Goal: Task Accomplishment & Management: Manage account settings

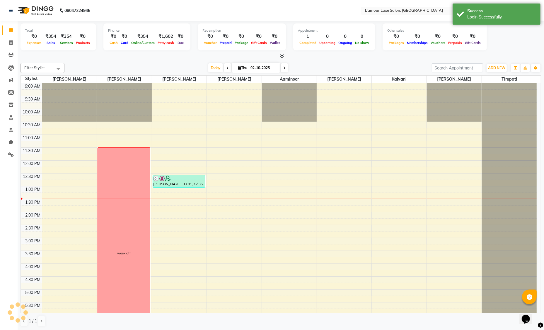
click at [312, 64] on div "Today Thu 02-10-2025" at bounding box center [247, 68] width 361 height 9
click at [12, 155] on icon at bounding box center [11, 154] width 6 height 4
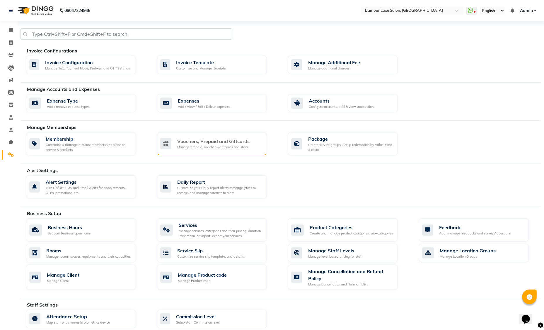
click at [216, 145] on div "Manage prepaid, voucher & giftcards and share" at bounding box center [213, 147] width 72 height 5
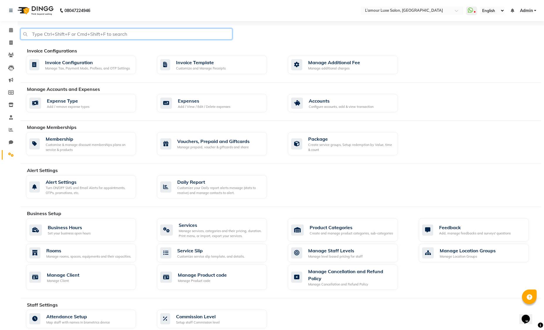
click at [162, 34] on input "text" at bounding box center [126, 33] width 212 height 11
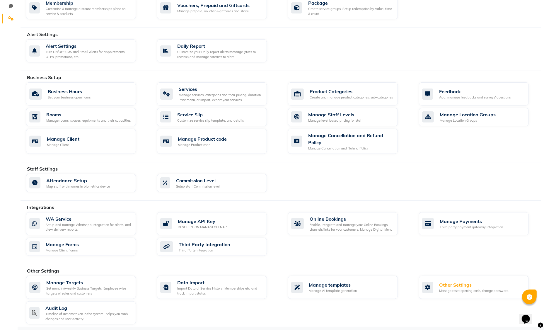
scroll to position [137, 0]
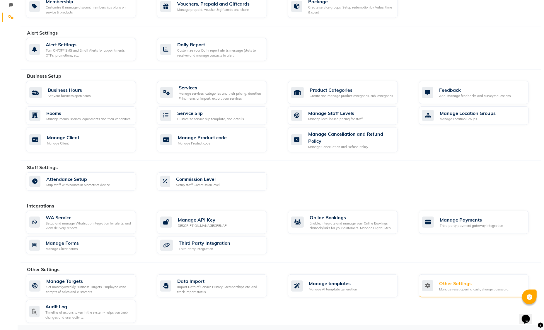
type input "points"
click at [445, 280] on div "Other Settings" at bounding box center [474, 283] width 70 height 7
select select "2: 15"
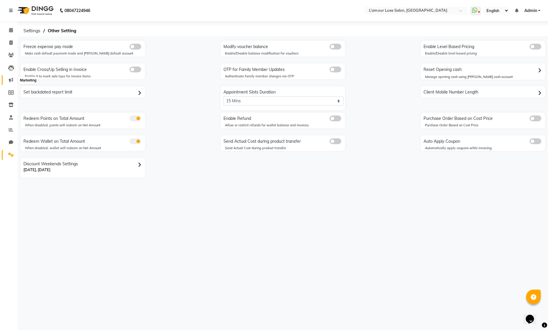
click at [12, 78] on icon at bounding box center [11, 80] width 4 height 4
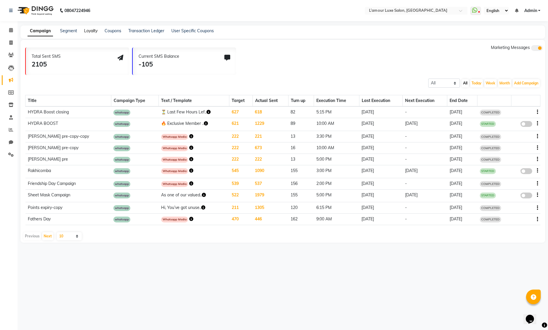
click at [95, 31] on link "Loyalty" at bounding box center [90, 30] width 13 height 5
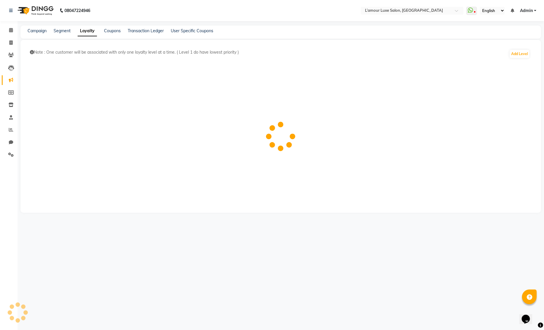
click at [33, 52] on icon at bounding box center [32, 52] width 4 height 4
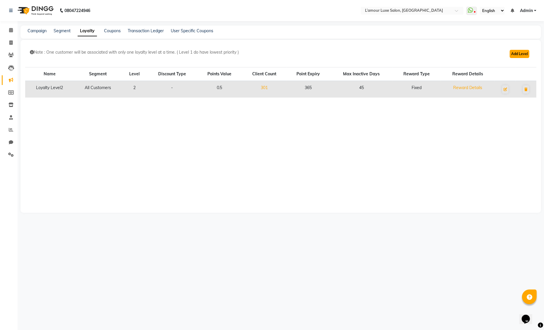
click at [524, 54] on button "Add Level" at bounding box center [520, 54] width 20 height 8
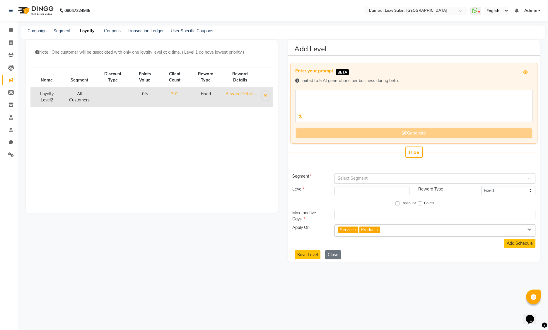
click at [388, 179] on input "text" at bounding box center [429, 178] width 183 height 6
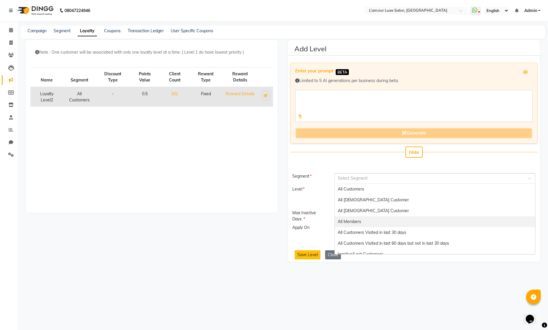
click at [384, 218] on div "All Members" at bounding box center [435, 221] width 200 height 11
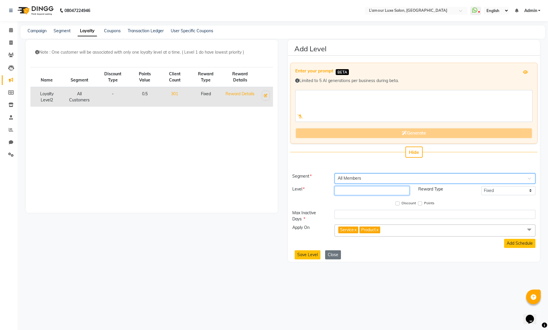
click at [368, 188] on input "number" at bounding box center [371, 190] width 75 height 9
click at [380, 189] on input "number" at bounding box center [371, 190] width 75 height 9
type input "0"
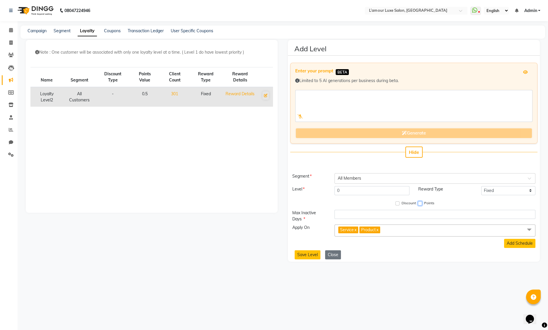
click at [421, 203] on input "Points" at bounding box center [420, 203] width 4 height 4
checkbox input "true"
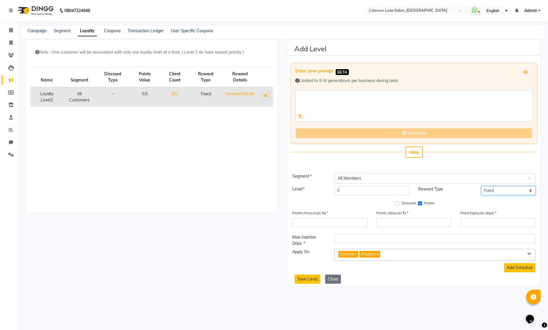
click at [520, 189] on select "Fixed Tiered Item-wise" at bounding box center [508, 190] width 54 height 9
click at [348, 208] on div "Segment Select Segment × All Members Level 0 Reward Type Fixed Tiered Item-wise…" at bounding box center [414, 228] width 252 height 110
click at [403, 220] on input "number" at bounding box center [413, 222] width 75 height 9
type input "200"
click at [486, 223] on input "number" at bounding box center [497, 222] width 75 height 9
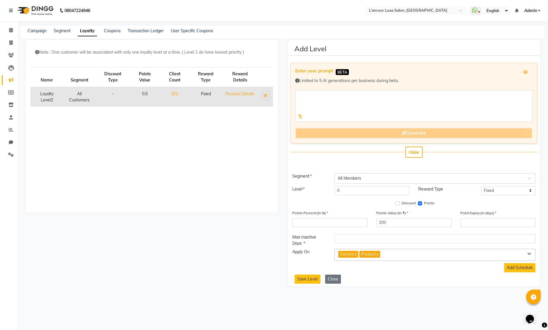
click at [529, 252] on span at bounding box center [529, 254] width 12 height 11
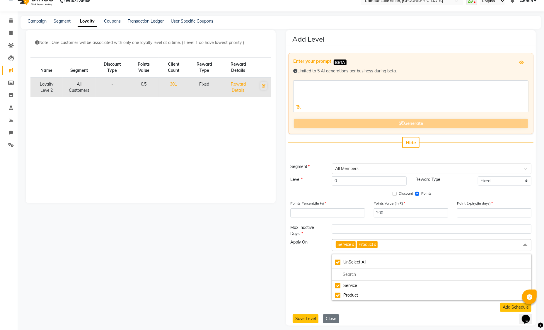
scroll to position [13, 0]
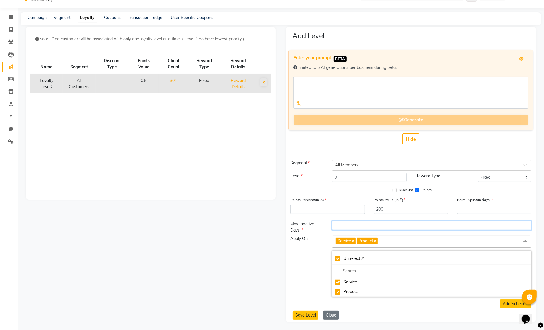
click at [398, 224] on input "number" at bounding box center [431, 225] width 199 height 9
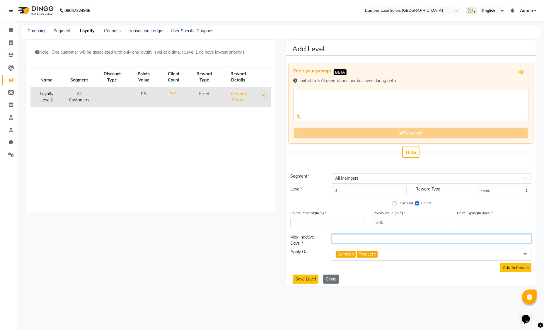
scroll to position [0, 0]
click at [482, 224] on input "number" at bounding box center [497, 222] width 75 height 9
type input "30"
click at [459, 203] on div "Discount Points" at bounding box center [413, 204] width 243 height 8
click at [378, 253] on link "x" at bounding box center [377, 253] width 3 height 5
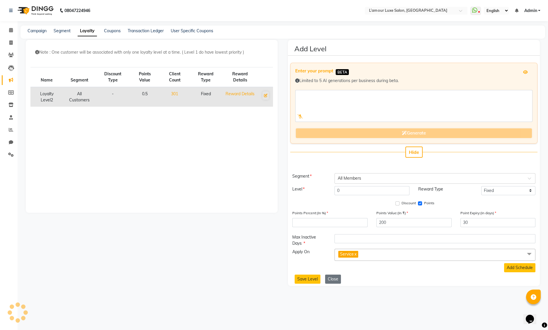
click at [356, 255] on link "x" at bounding box center [355, 253] width 3 height 5
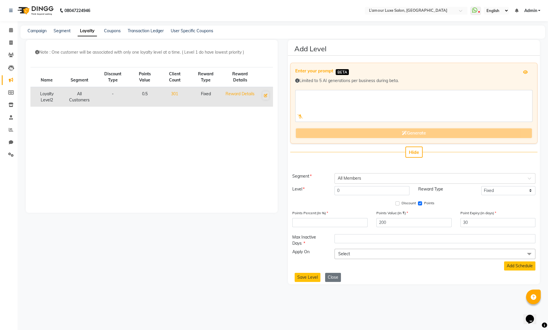
click at [531, 253] on span at bounding box center [529, 254] width 12 height 11
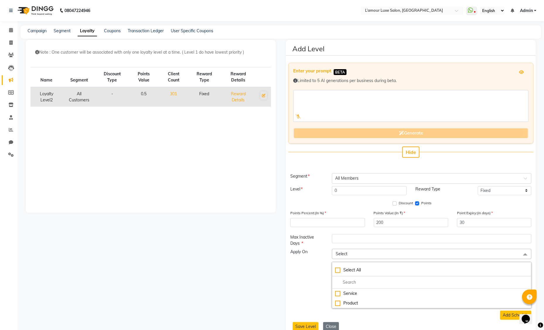
drag, startPoint x: 523, startPoint y: 254, endPoint x: 521, endPoint y: 260, distance: 6.5
click at [523, 254] on span at bounding box center [525, 254] width 12 height 11
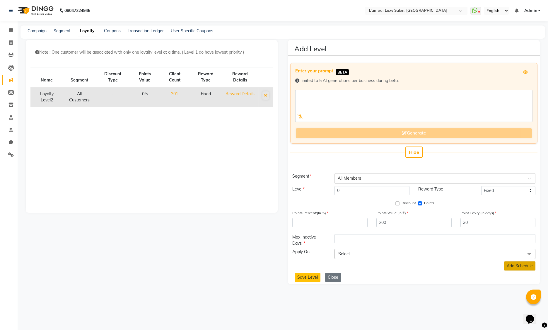
click at [515, 263] on button "Add Schedule" at bounding box center [519, 265] width 31 height 9
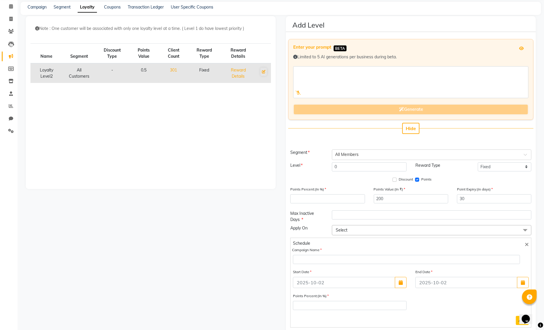
scroll to position [57, 0]
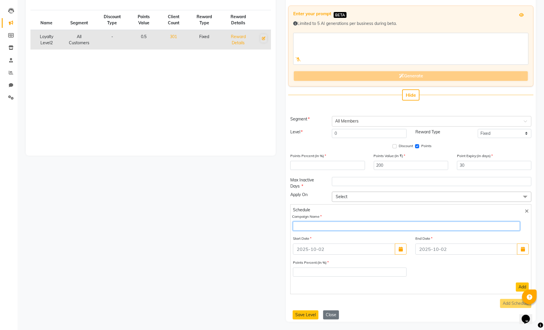
click at [407, 226] on input "text" at bounding box center [406, 225] width 227 height 9
type input "Monthly poinnts"
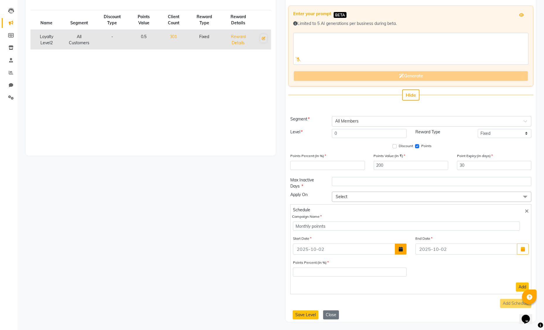
click at [398, 244] on button "button" at bounding box center [401, 248] width 12 height 11
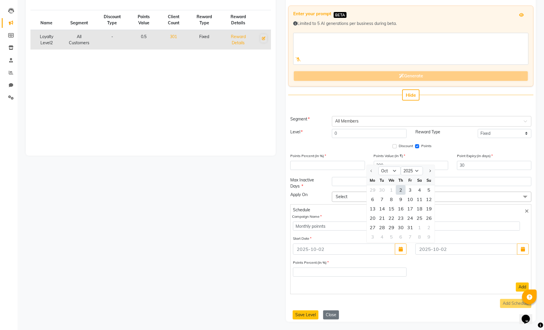
click at [401, 189] on div "2" at bounding box center [400, 189] width 9 height 9
type input "02-10-2025"
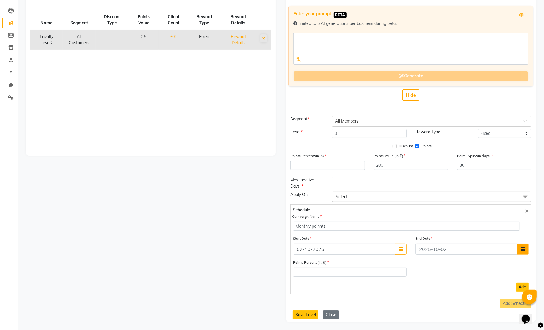
click at [524, 248] on icon "button" at bounding box center [523, 249] width 4 height 5
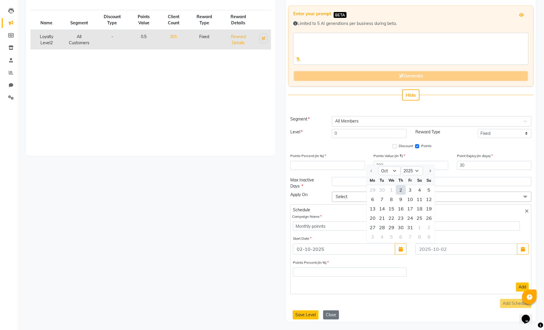
click at [401, 189] on div "2" at bounding box center [400, 189] width 9 height 9
type input "02-10-2025"
click at [441, 267] on div "Points Percent:(In %)" at bounding box center [410, 270] width 245 height 22
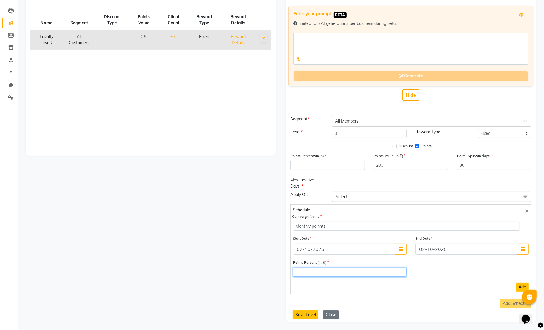
click at [359, 270] on input "number" at bounding box center [349, 271] width 113 height 9
type input "5"
type input "1"
click at [519, 286] on button "Add" at bounding box center [522, 286] width 13 height 9
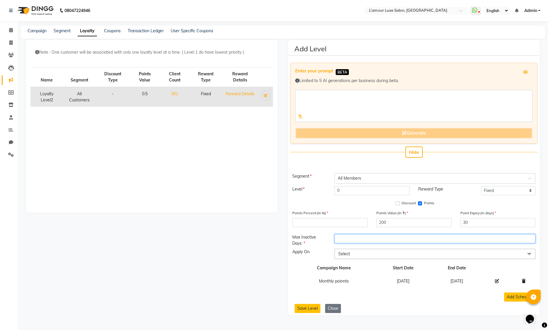
click at [403, 239] on input "number" at bounding box center [434, 238] width 201 height 9
type input "30"
click at [377, 268] on th "Start Date" at bounding box center [403, 267] width 56 height 13
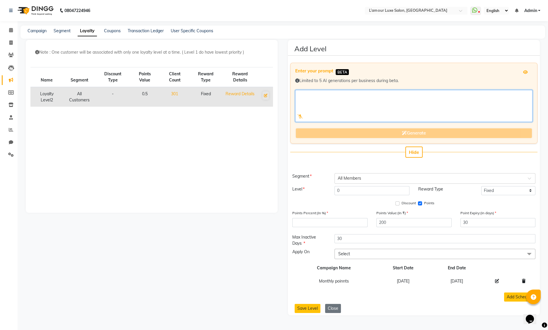
click at [343, 113] on textarea at bounding box center [413, 106] width 237 height 32
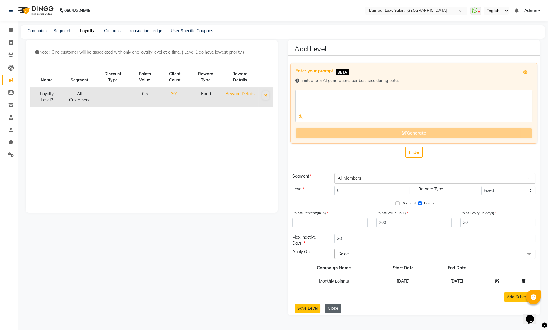
click at [330, 309] on button "Close" at bounding box center [333, 308] width 16 height 9
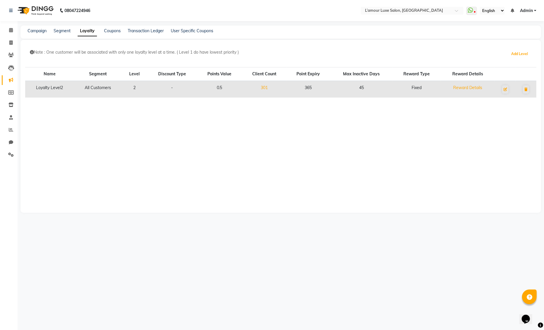
click at [522, 54] on button "Add Level" at bounding box center [520, 54] width 20 height 8
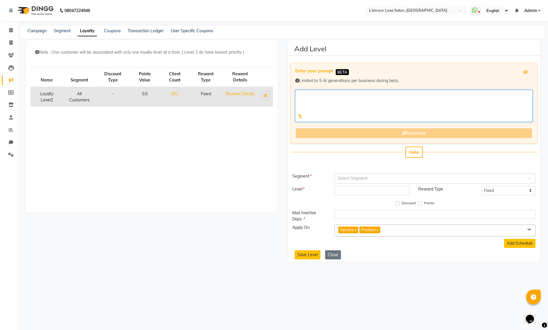
click at [373, 107] on textarea at bounding box center [413, 106] width 237 height 32
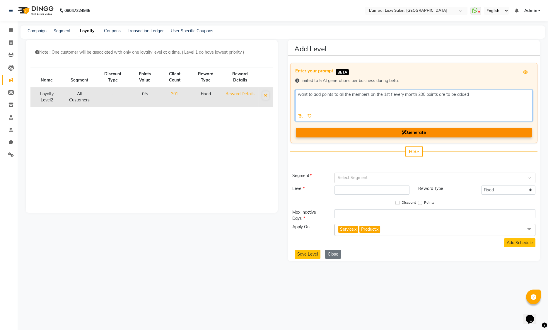
type textarea "want to add points to all the members on the 1st f every month 200 points are t…"
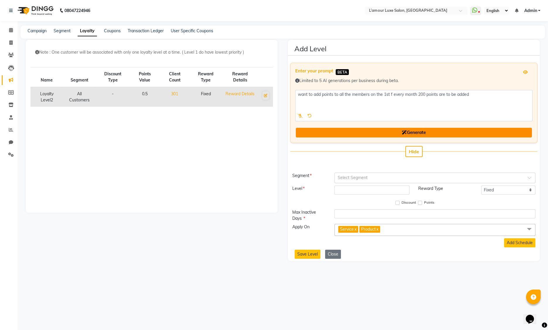
click at [389, 134] on button "Generate" at bounding box center [414, 133] width 236 height 10
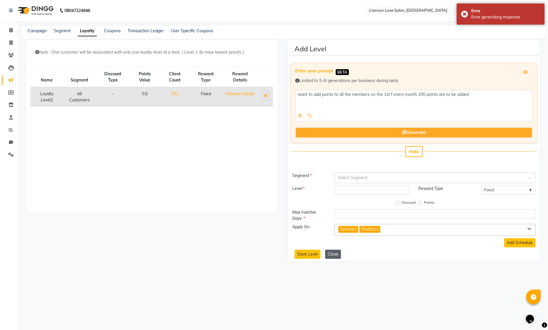
click at [337, 254] on button "Close" at bounding box center [333, 254] width 16 height 9
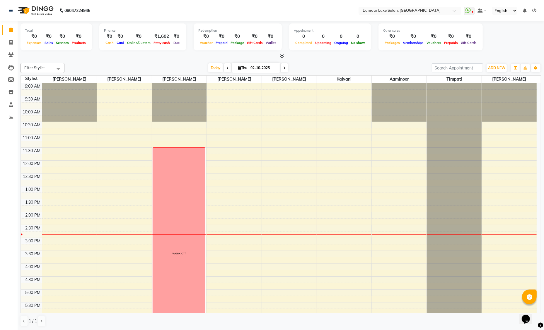
click at [258, 67] on input "02-10-2025" at bounding box center [263, 68] width 29 height 9
select select "10"
select select "2025"
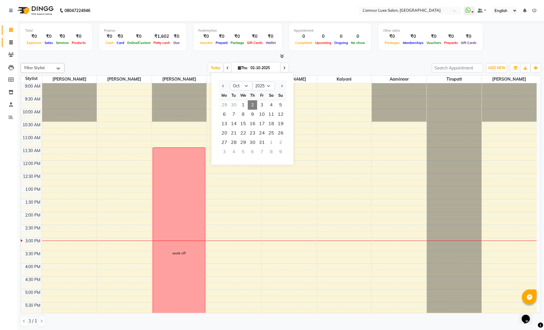
click at [11, 46] on link "Invoice" at bounding box center [9, 43] width 14 height 10
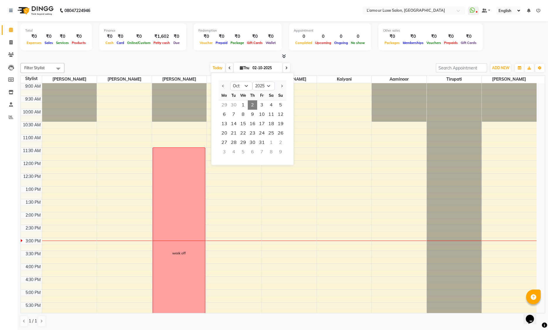
select select "service"
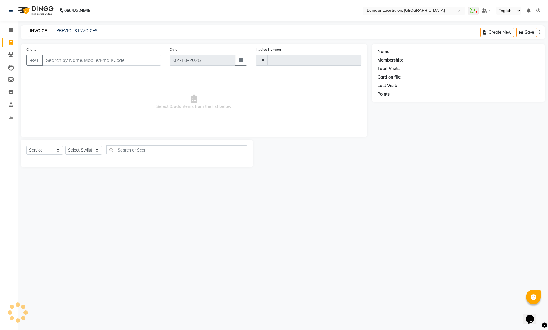
type input "1482"
select select "7325"
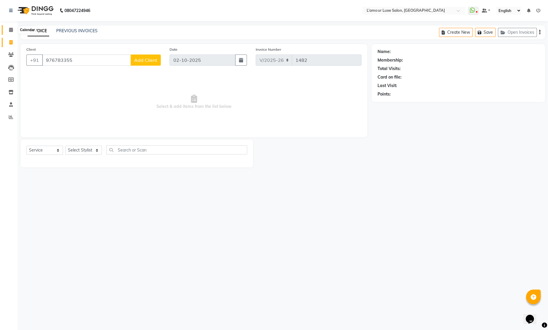
type input "976783355"
click at [12, 30] on icon at bounding box center [11, 30] width 4 height 4
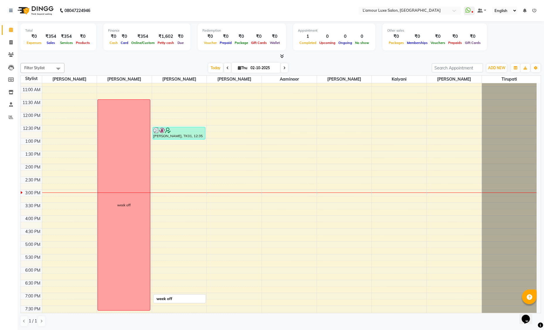
scroll to position [103, 0]
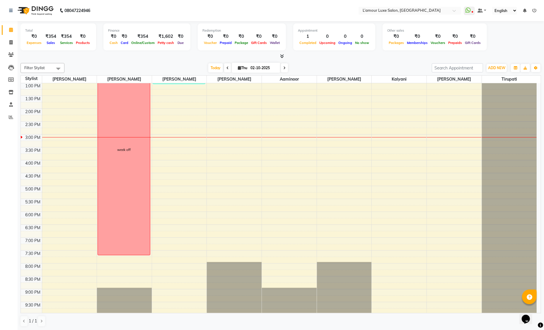
click at [252, 69] on input "02-10-2025" at bounding box center [263, 68] width 29 height 9
select select "10"
select select "2025"
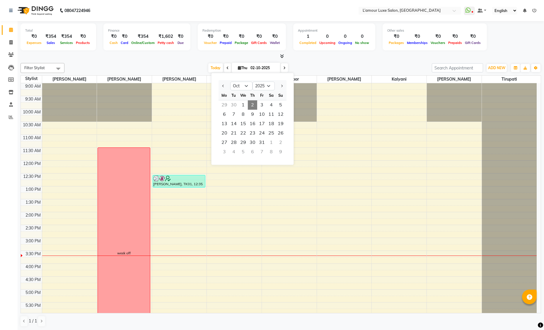
select select "10"
select select "2025"
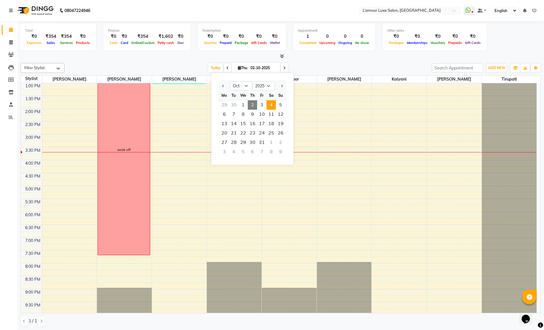
click at [271, 106] on span "4" at bounding box center [270, 104] width 9 height 9
type input "04-10-2025"
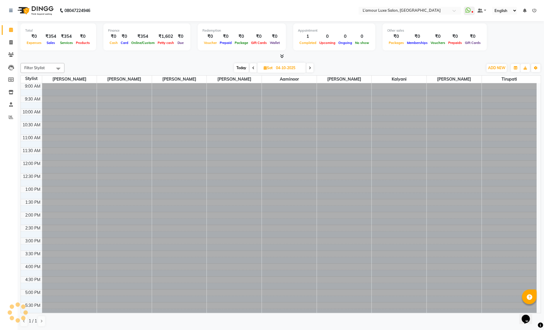
scroll to position [129, 0]
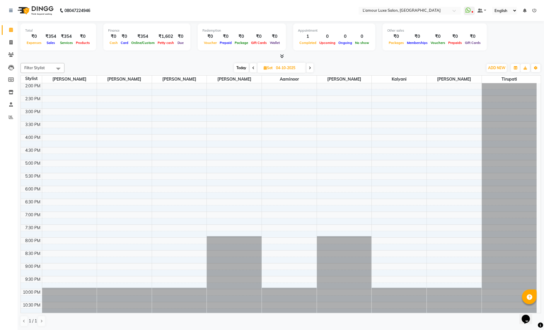
click at [46, 137] on div "9:00 AM 9:30 AM 10:00 AM 10:30 AM 11:00 AM 11:30 AM 12:00 PM 12:30 PM 1:00 PM 1…" at bounding box center [279, 134] width 516 height 360
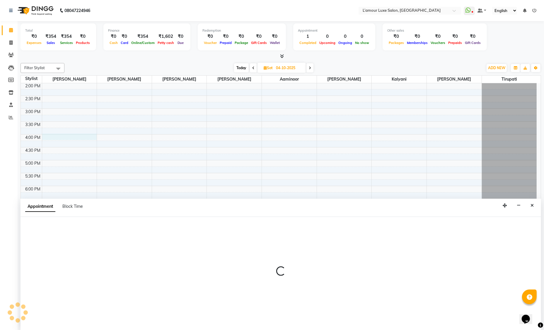
scroll to position [0, 0]
select select "66550"
select select "960"
select select "tentative"
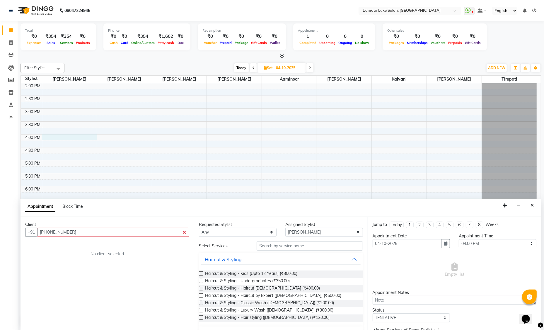
click at [45, 231] on input "‪+91 97678 33556‬" at bounding box center [113, 232] width 152 height 9
type input "9767833556"
click at [174, 234] on span "Add Client" at bounding box center [177, 231] width 20 height 5
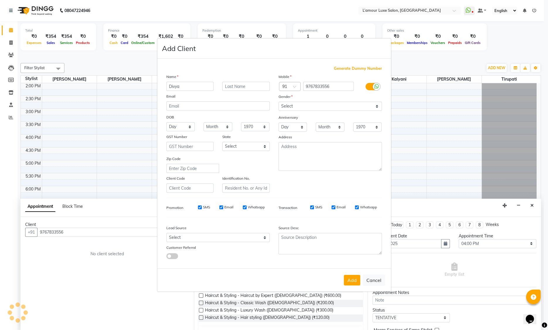
type input "Divya"
type input "Shroff"
click at [296, 106] on select "Select Male Female Other Prefer Not To Say" at bounding box center [329, 106] width 103 height 9
select select "female"
click at [354, 280] on button "Add" at bounding box center [352, 280] width 16 height 11
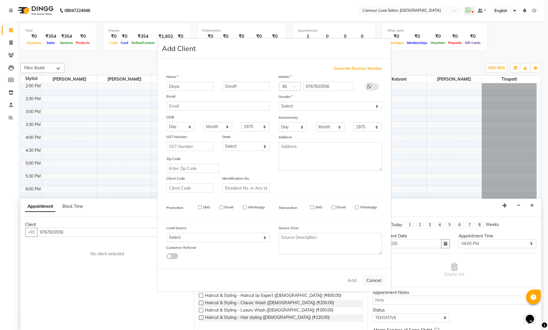
select select
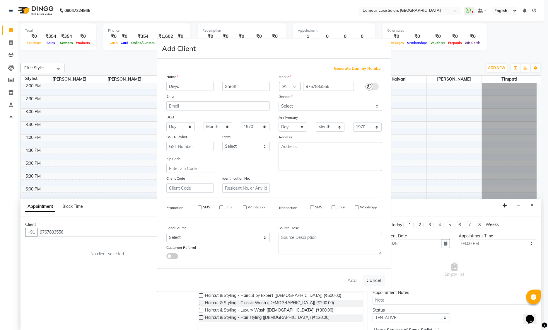
select select
checkbox input "false"
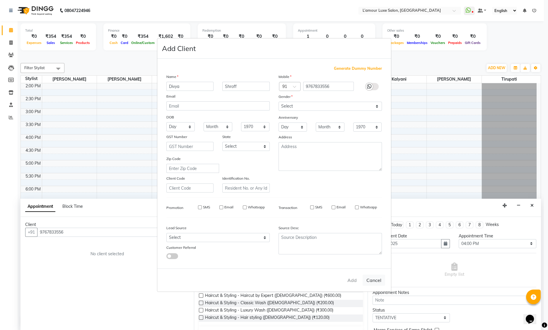
checkbox input "false"
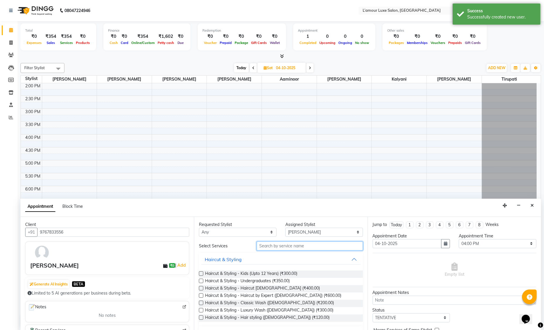
click at [295, 246] on input "text" at bounding box center [310, 245] width 106 height 9
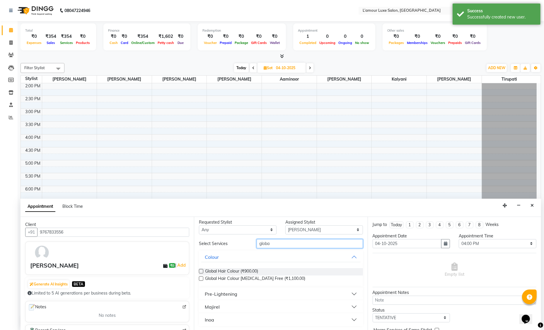
type input "globa"
click at [228, 308] on button "Majirel" at bounding box center [280, 306] width 159 height 11
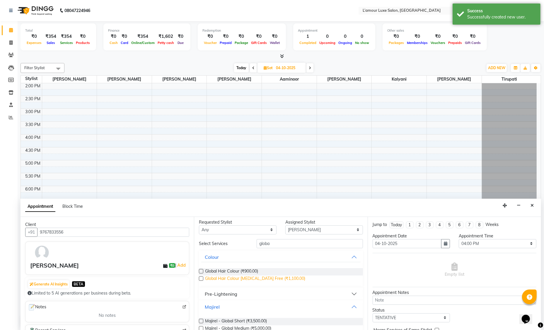
scroll to position [34, 0]
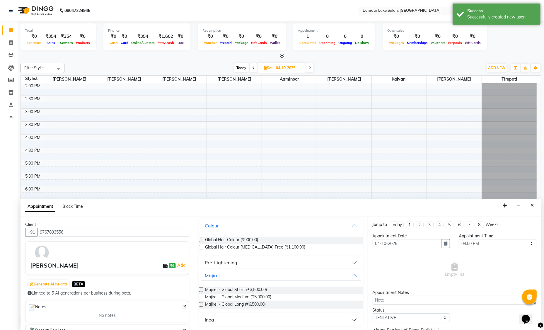
click at [234, 319] on button "Inoa" at bounding box center [280, 319] width 159 height 11
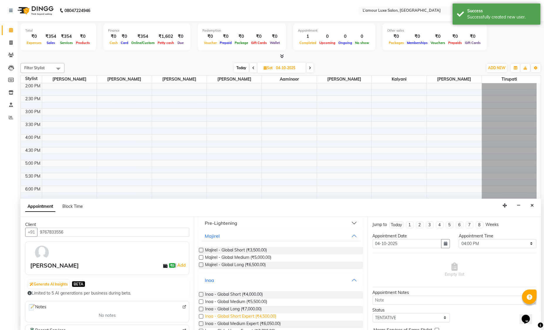
scroll to position [87, 0]
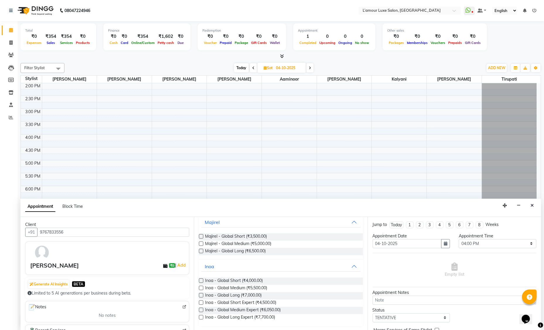
click at [202, 287] on label at bounding box center [201, 288] width 4 height 4
click at [202, 287] on input "checkbox" at bounding box center [201, 288] width 4 height 4
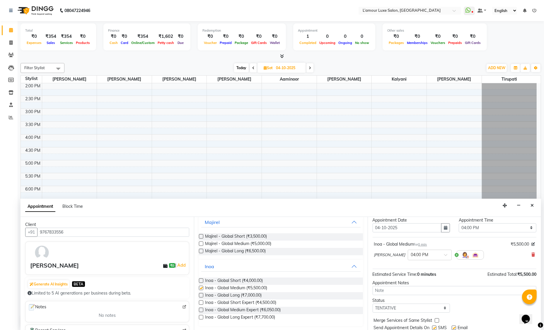
checkbox input "false"
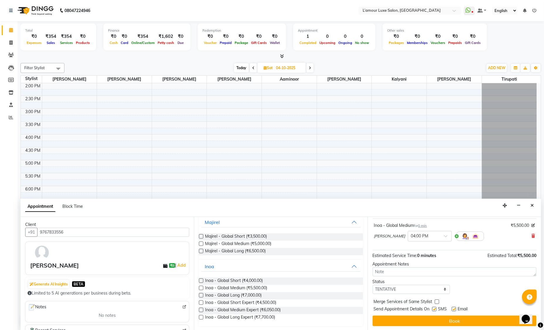
click at [425, 326] on div "Jump to Today 1 2 3 4 5 6 7 8 Weeks Appointment Date 04-10-2025 Appointment Tim…" at bounding box center [454, 274] width 173 height 114
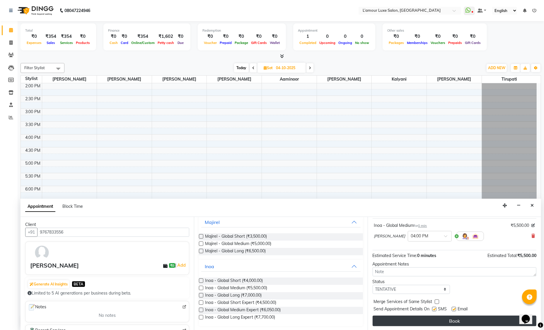
click at [423, 321] on button "Book" at bounding box center [455, 320] width 164 height 11
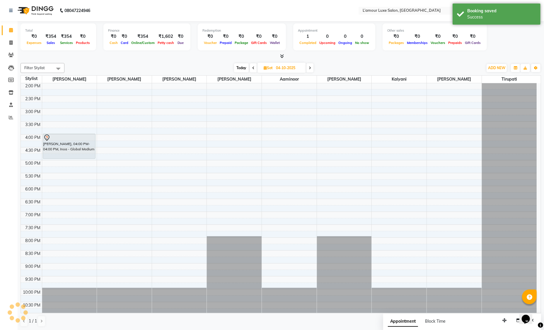
scroll to position [0, 0]
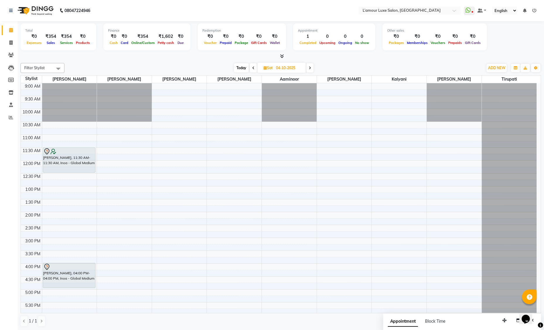
scroll to position [129, 0]
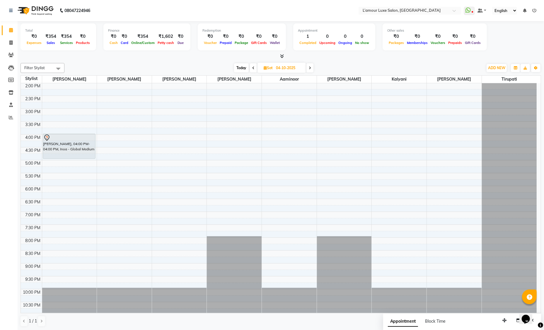
click at [240, 67] on span "Today" at bounding box center [241, 67] width 15 height 9
type input "02-10-2025"
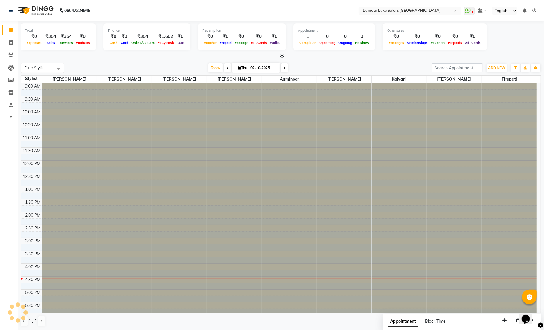
scroll to position [104, 0]
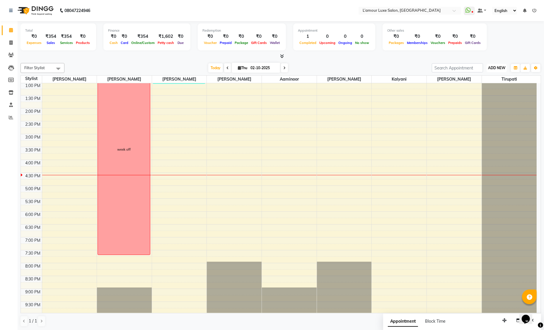
click at [488, 71] on button "ADD NEW Toggle Dropdown" at bounding box center [496, 68] width 20 height 8
click at [476, 96] on link "Add Expense" at bounding box center [483, 94] width 46 height 8
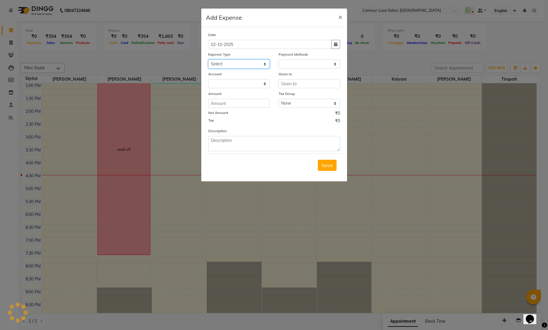
click at [247, 64] on select "Select Advance Salary Bank charges Car maintenance Cash transfer to bank Cash t…" at bounding box center [238, 63] width 61 height 9
select select "1"
select select "6414"
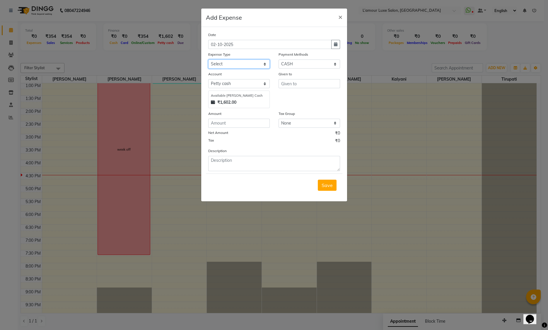
select select "18"
click at [298, 83] on input "text" at bounding box center [308, 83] width 61 height 9
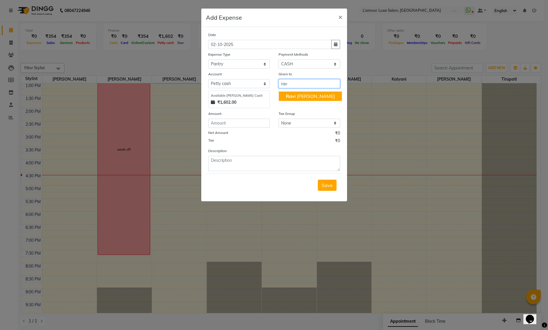
click at [292, 96] on span "Rav" at bounding box center [290, 96] width 9 height 6
type input "[PERSON_NAME]"
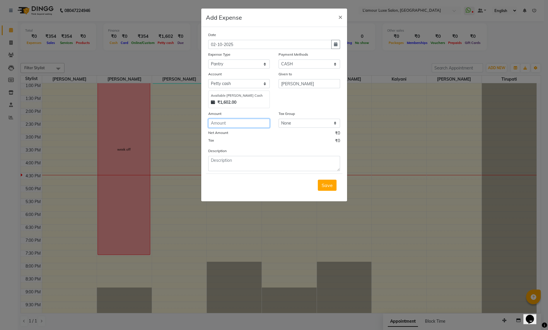
click at [246, 126] on input "number" at bounding box center [238, 123] width 61 height 9
type input "150"
click at [255, 165] on textarea at bounding box center [274, 163] width 132 height 15
type textarea "Bhakri for all"
click at [328, 182] on span "Save" at bounding box center [327, 185] width 11 height 6
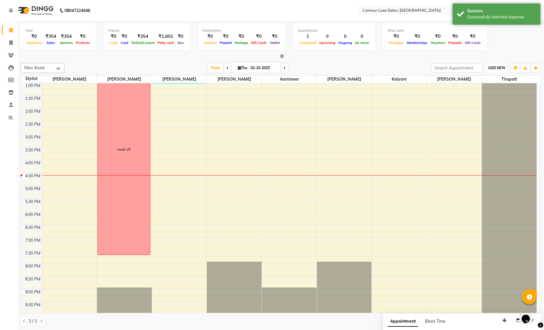
click at [492, 70] on span "ADD NEW" at bounding box center [496, 68] width 17 height 4
click at [483, 94] on link "Add Expense" at bounding box center [483, 94] width 46 height 8
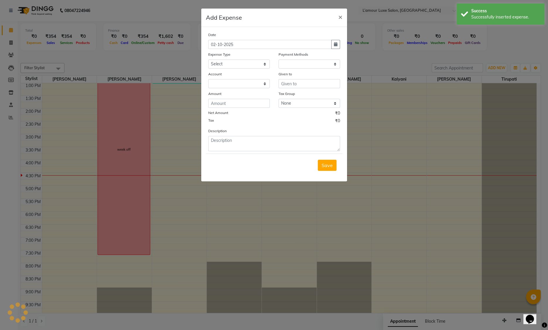
select select "1"
select select "6414"
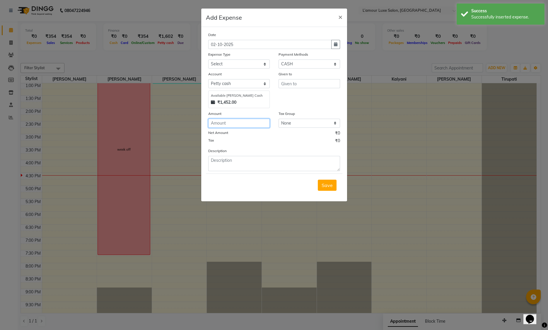
click at [228, 124] on input "number" at bounding box center [238, 123] width 61 height 9
type input "480"
click at [219, 169] on textarea at bounding box center [274, 163] width 132 height 15
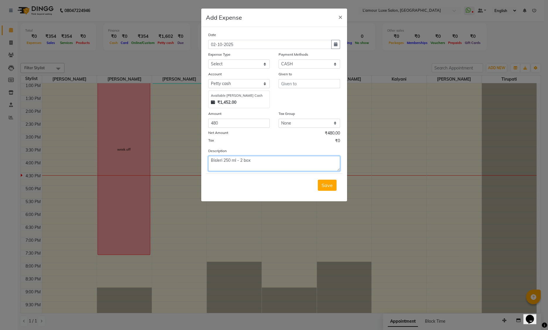
drag, startPoint x: 277, startPoint y: 165, endPoint x: 204, endPoint y: 165, distance: 72.3
click at [204, 165] on div "Description Bisleri 250 ml - 2 box" at bounding box center [274, 159] width 141 height 23
drag, startPoint x: 214, startPoint y: 160, endPoint x: 197, endPoint y: 160, distance: 17.6
click at [197, 160] on ngb-modal-window "Add Expense × Date 02-10-2025 Expense Type Select Advance Salary Bank charges C…" at bounding box center [274, 165] width 548 height 330
drag, startPoint x: 236, startPoint y: 160, endPoint x: 220, endPoint y: 159, distance: 16.1
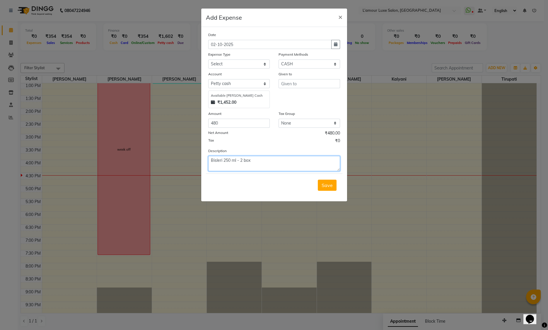
click at [220, 159] on textarea "Bisleri 250 ml - 2 box" at bounding box center [274, 163] width 132 height 15
click at [238, 168] on textarea "Bisleri 250 ml - 2 box" at bounding box center [274, 163] width 132 height 15
click at [204, 157] on div "Description Bisleri 250 ml - 2 box" at bounding box center [274, 159] width 141 height 23
paste textarea "bisleri water bottle 250ml"
type textarea "bisleri water bottle 250ml- 2 box"
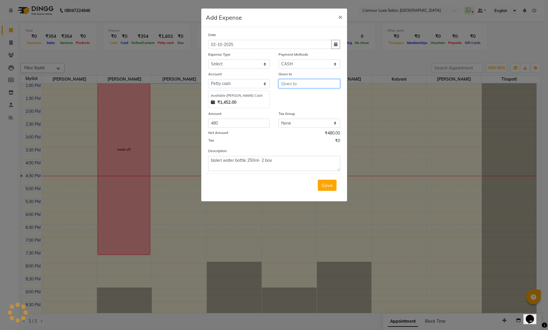
click at [303, 88] on input "text" at bounding box center [308, 83] width 61 height 9
click at [301, 95] on ngb-highlight "Rav i Thakor" at bounding box center [310, 96] width 49 height 6
type input "[PERSON_NAME]"
click at [326, 186] on span "Save" at bounding box center [327, 185] width 11 height 6
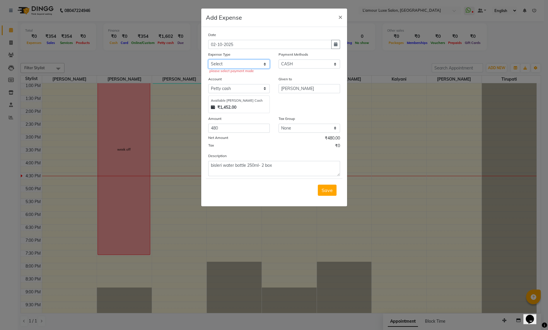
click at [235, 63] on select "Select Advance Salary Bank charges Car maintenance Cash transfer to bank Cash t…" at bounding box center [238, 63] width 61 height 9
select select "18"
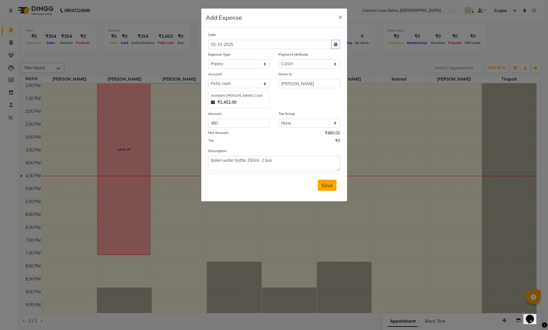
click at [326, 188] on span "Save" at bounding box center [327, 185] width 11 height 6
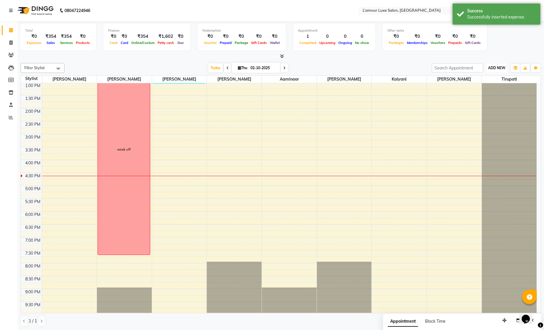
click at [494, 68] on span "ADD NEW" at bounding box center [496, 68] width 17 height 4
click at [481, 94] on link "Add Expense" at bounding box center [483, 94] width 46 height 8
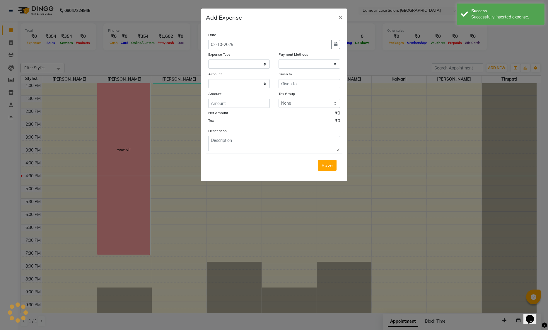
select select "1"
select select "6414"
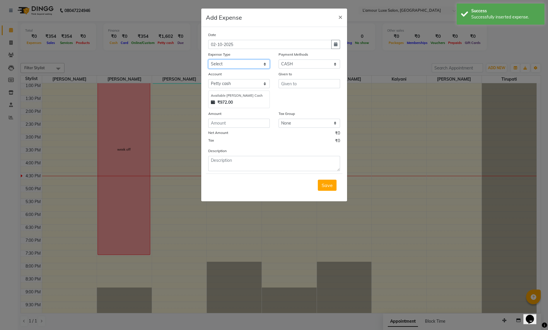
click at [230, 63] on select "Select Advance Salary Bank charges Car maintenance Cash transfer to bank Cash t…" at bounding box center [238, 63] width 61 height 9
select select "18"
click at [288, 85] on input "text" at bounding box center [308, 83] width 61 height 9
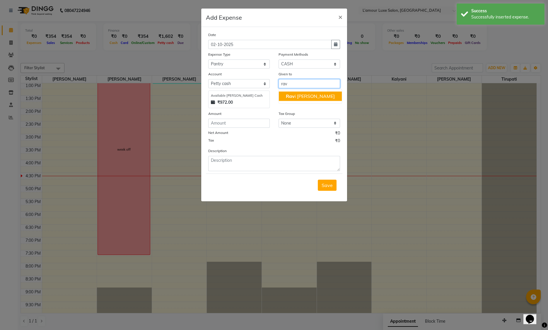
click at [289, 97] on span "Rav" at bounding box center [290, 96] width 9 height 6
type input "Ravi Thakor"
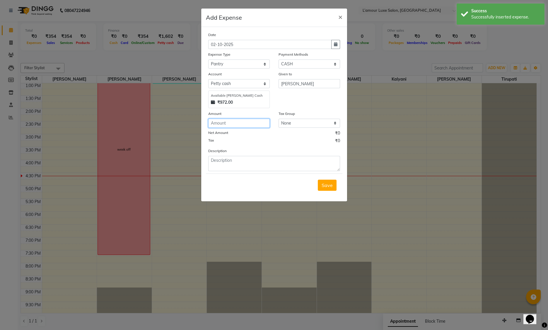
click at [237, 126] on input "number" at bounding box center [238, 123] width 61 height 9
type input "58"
click at [244, 165] on textarea at bounding box center [274, 163] width 132 height 15
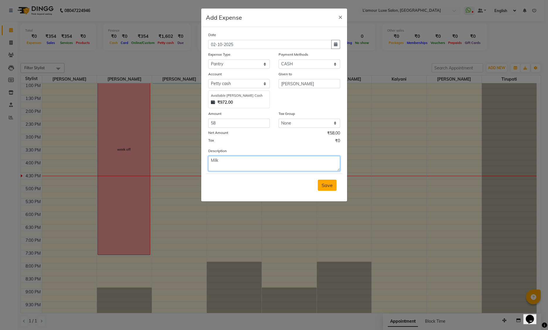
type textarea "Milk"
click at [325, 187] on span "Save" at bounding box center [327, 185] width 11 height 6
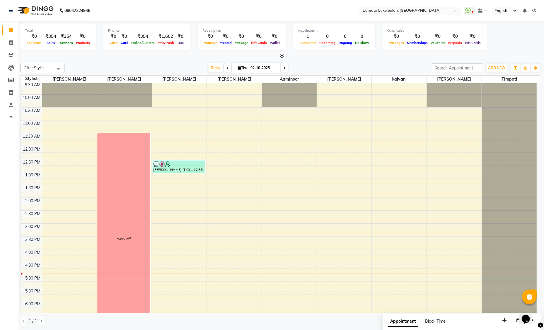
scroll to position [0, 0]
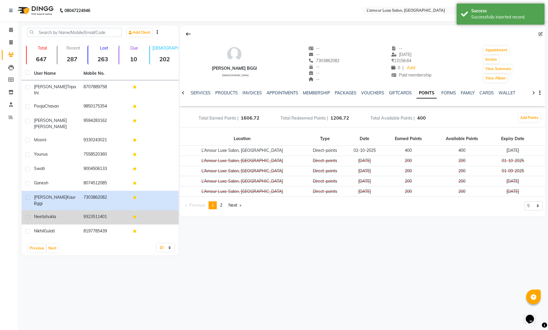
click at [126, 210] on td "9323511401" at bounding box center [104, 217] width 49 height 14
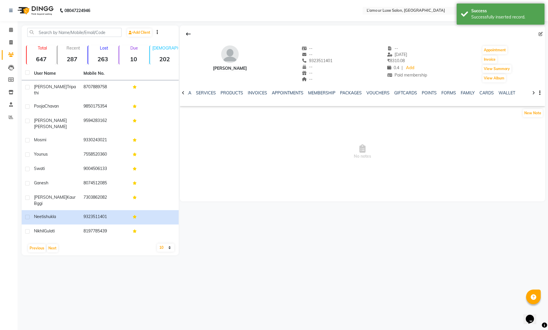
click at [427, 90] on div "POINTS" at bounding box center [429, 93] width 15 height 6
click at [426, 92] on link "POINTS" at bounding box center [429, 92] width 15 height 5
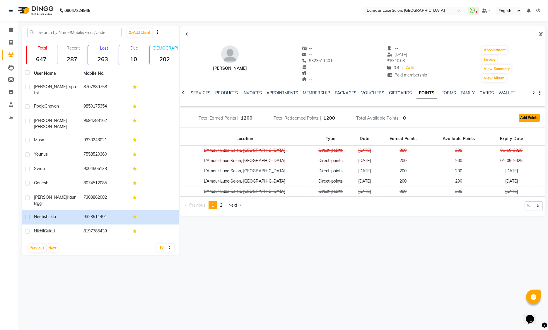
click at [534, 119] on button "Add Points" at bounding box center [529, 118] width 21 height 8
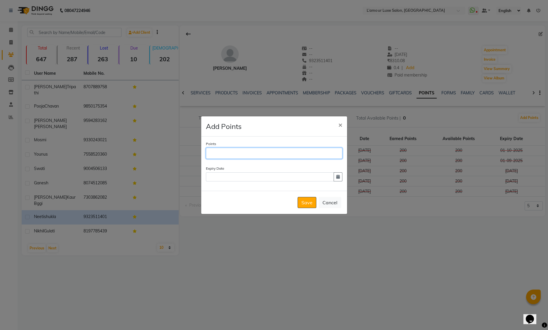
click at [300, 153] on input "Points" at bounding box center [274, 153] width 136 height 11
type input "0"
type input "400"
click at [336, 177] on icon "button" at bounding box center [338, 177] width 4 height 4
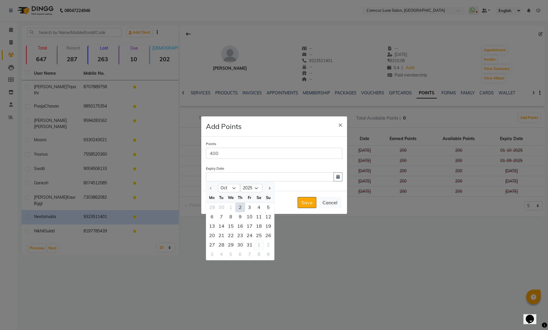
click at [257, 247] on div "1" at bounding box center [258, 244] width 9 height 9
type input "01-11-2025"
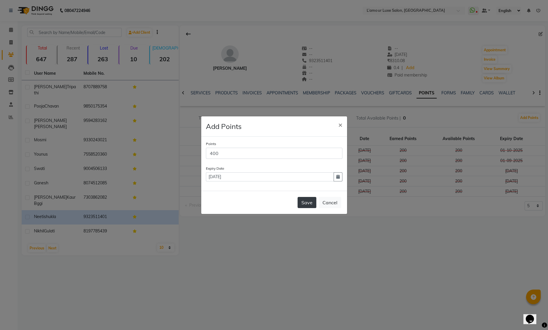
click at [302, 205] on button "Save" at bounding box center [307, 202] width 19 height 11
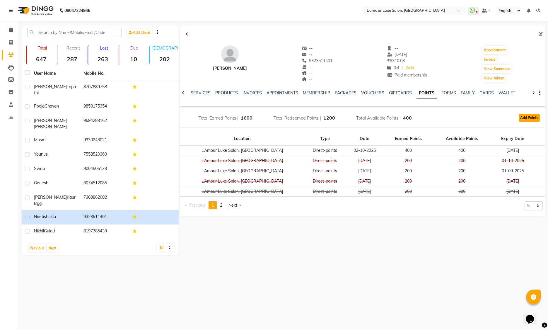
click at [534, 117] on button "Add Points" at bounding box center [529, 118] width 21 height 8
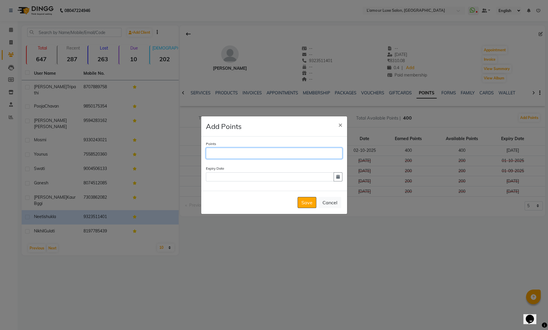
click at [258, 156] on input "Points" at bounding box center [274, 153] width 136 height 11
type input "200"
click at [338, 177] on icon "button" at bounding box center [338, 177] width 4 height 4
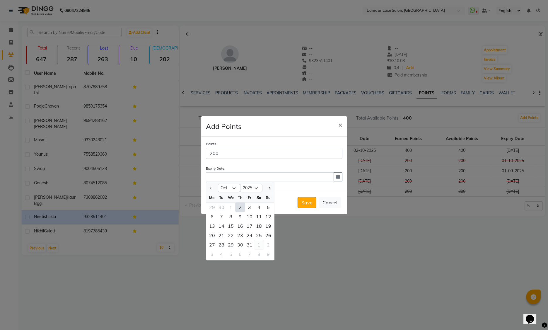
click at [258, 244] on div "1" at bounding box center [258, 244] width 9 height 9
type input "01-11-2025"
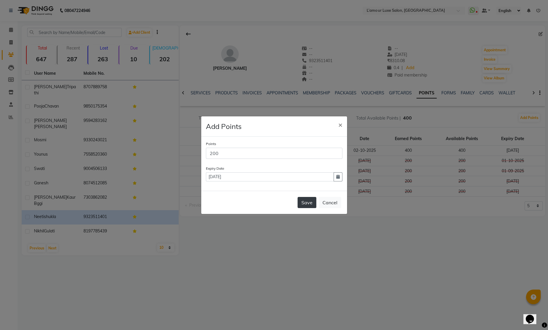
click at [307, 203] on button "Save" at bounding box center [307, 202] width 19 height 11
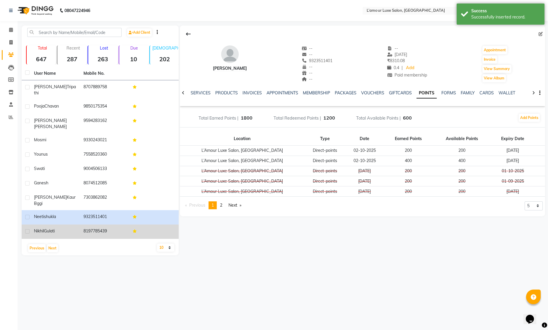
click at [61, 228] on div "Nikhil Gulati" at bounding box center [55, 231] width 42 height 6
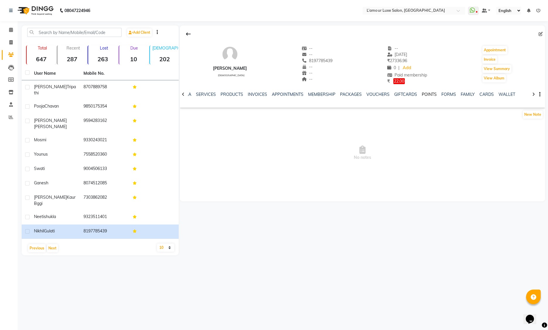
click at [424, 95] on link "POINTS" at bounding box center [429, 94] width 15 height 5
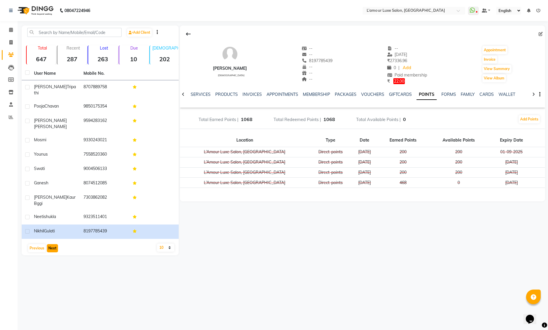
click at [54, 244] on button "Next" at bounding box center [52, 248] width 11 height 8
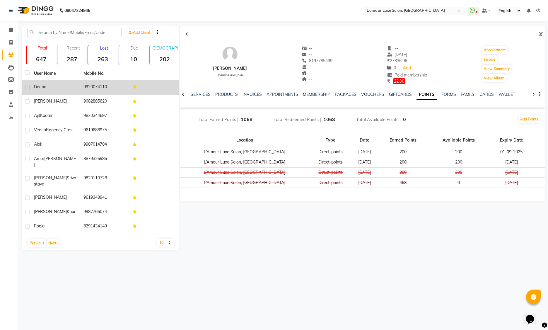
click at [76, 86] on div "Deepa" at bounding box center [55, 87] width 42 height 6
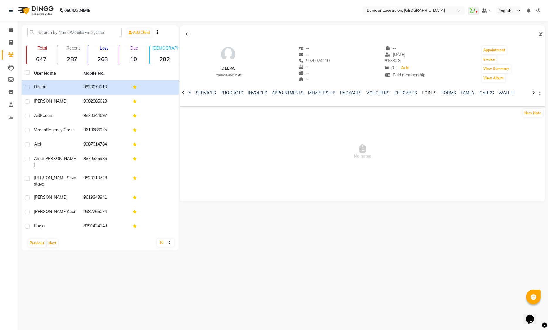
click at [423, 93] on link "POINTS" at bounding box center [429, 92] width 15 height 5
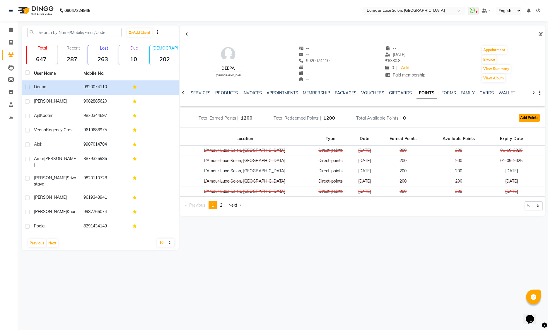
click at [531, 119] on button "Add Points" at bounding box center [529, 118] width 21 height 8
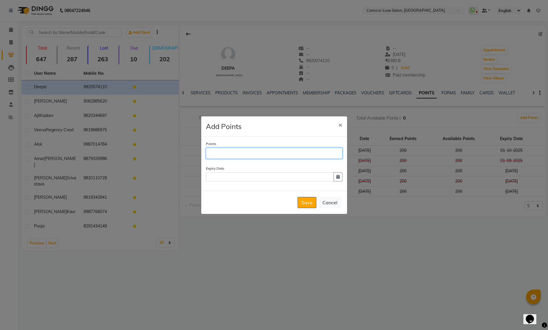
click at [296, 151] on input "Points" at bounding box center [274, 153] width 136 height 11
type input "200"
click at [339, 178] on icon "button" at bounding box center [338, 177] width 4 height 4
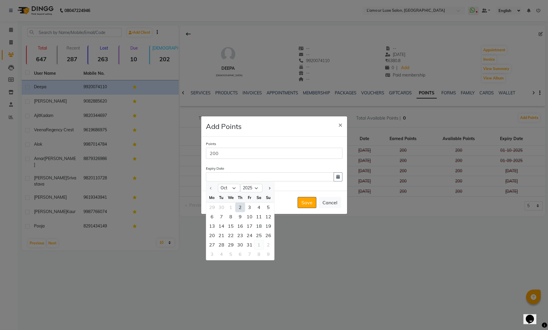
click at [259, 245] on div "1" at bounding box center [258, 244] width 9 height 9
type input "01-11-2025"
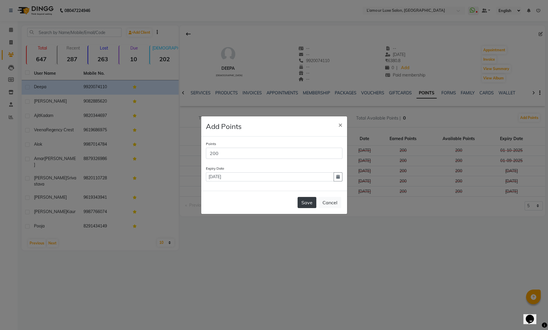
click at [305, 200] on button "Save" at bounding box center [307, 202] width 19 height 11
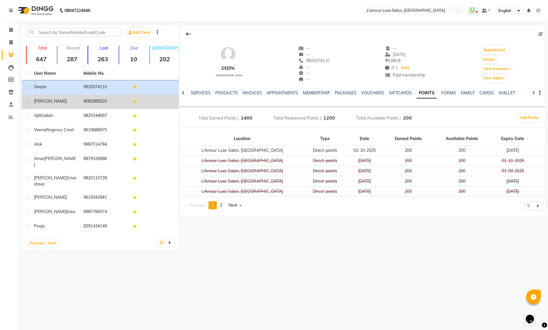
click at [86, 101] on td "9082885620" at bounding box center [104, 102] width 49 height 14
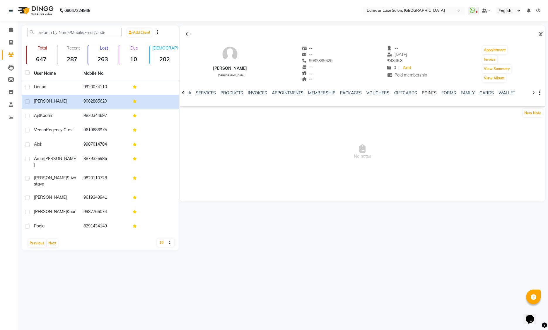
click at [424, 91] on link "POINTS" at bounding box center [429, 92] width 15 height 5
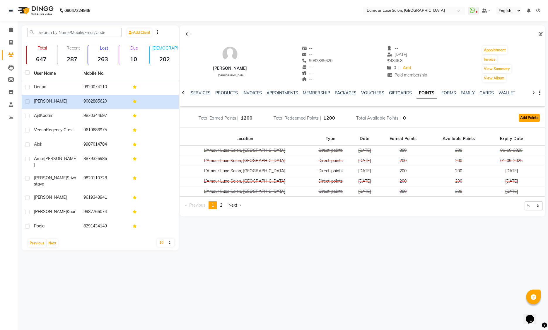
click at [535, 117] on button "Add Points" at bounding box center [529, 118] width 21 height 8
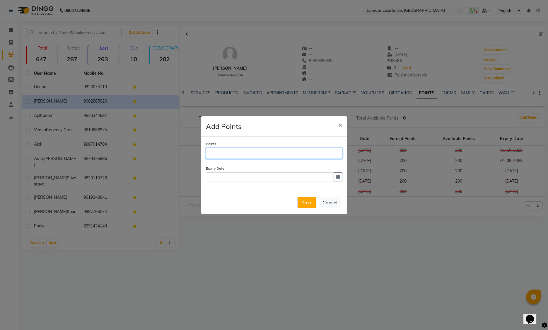
click at [290, 151] on input "Points" at bounding box center [274, 153] width 136 height 11
type input "200"
click at [336, 176] on icon "button" at bounding box center [338, 177] width 4 height 4
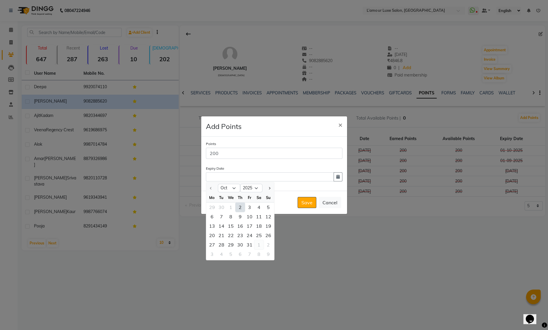
click at [259, 244] on div "1" at bounding box center [258, 244] width 9 height 9
type input "01-11-2025"
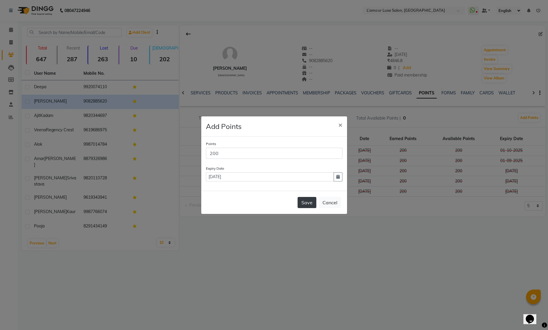
click at [302, 204] on button "Save" at bounding box center [307, 202] width 19 height 11
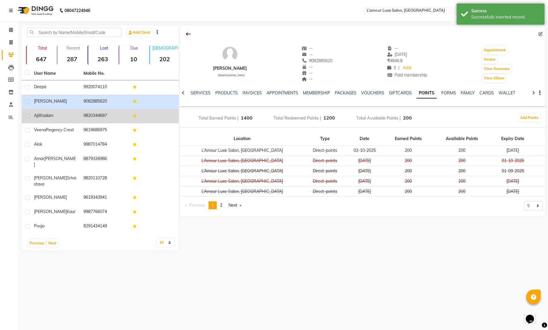
click at [101, 117] on td "9820344697" at bounding box center [104, 116] width 49 height 14
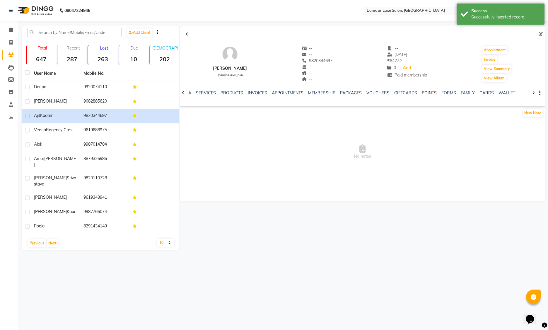
click at [428, 91] on link "POINTS" at bounding box center [429, 92] width 15 height 5
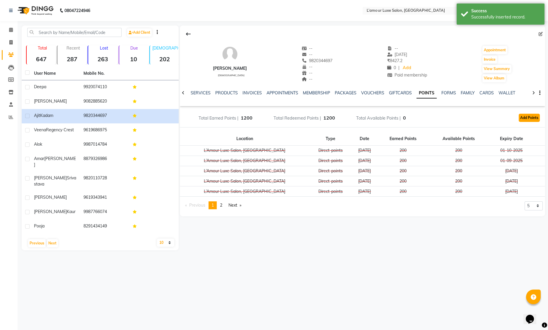
click at [532, 119] on button "Add Points" at bounding box center [529, 118] width 21 height 8
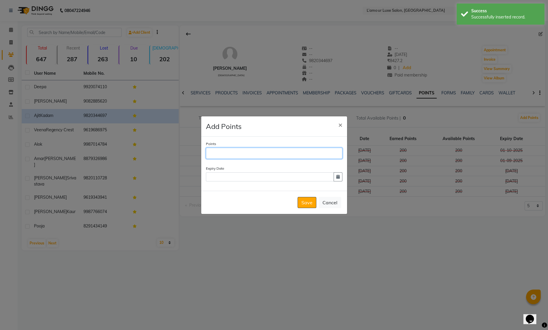
click at [286, 154] on input "Points" at bounding box center [274, 153] width 136 height 11
type input "200"
click at [342, 177] on div "Points 200 Expiry Date" at bounding box center [274, 163] width 146 height 54
click at [338, 177] on icon "button" at bounding box center [338, 177] width 4 height 4
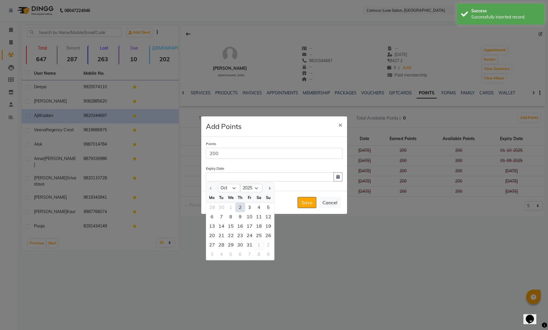
click at [261, 246] on div "1" at bounding box center [258, 244] width 9 height 9
type input "01-11-2025"
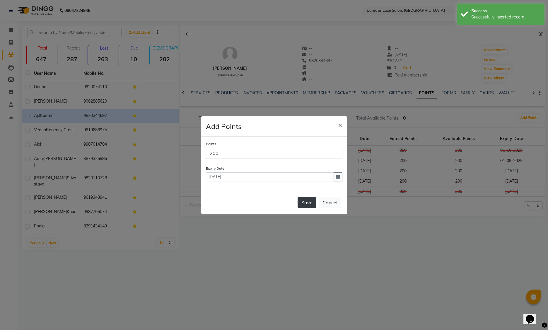
click at [306, 202] on button "Save" at bounding box center [307, 202] width 19 height 11
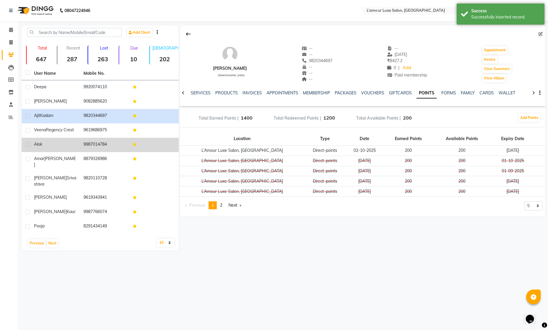
click at [88, 144] on td "9987014784" at bounding box center [104, 145] width 49 height 14
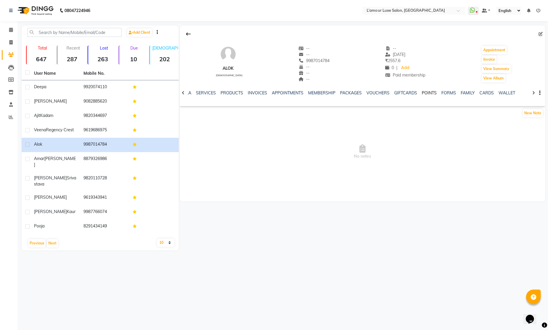
click at [423, 92] on link "POINTS" at bounding box center [429, 92] width 15 height 5
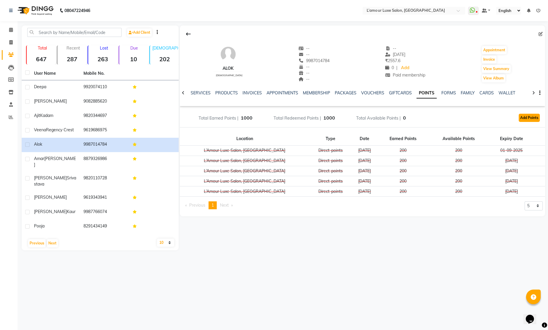
click at [533, 115] on button "Add Points" at bounding box center [529, 118] width 21 height 8
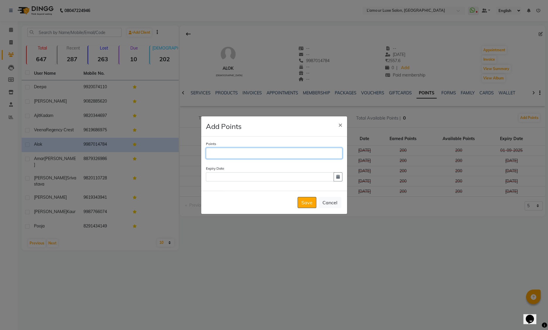
click at [326, 156] on input "Points" at bounding box center [274, 153] width 136 height 11
type input "200"
click at [340, 175] on button "button" at bounding box center [338, 176] width 9 height 9
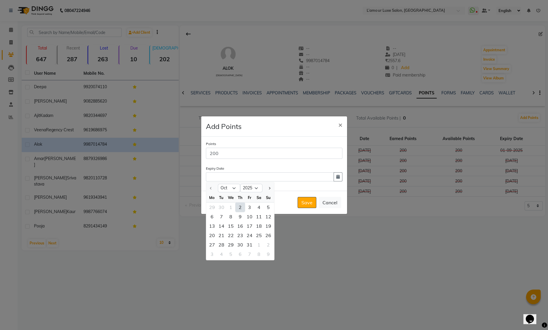
click at [258, 245] on div "1" at bounding box center [258, 244] width 9 height 9
type input "01-11-2025"
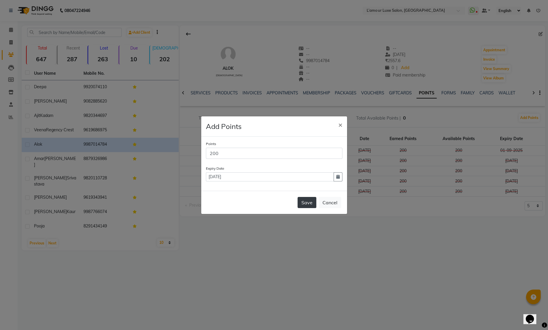
click at [305, 204] on button "Save" at bounding box center [307, 202] width 19 height 11
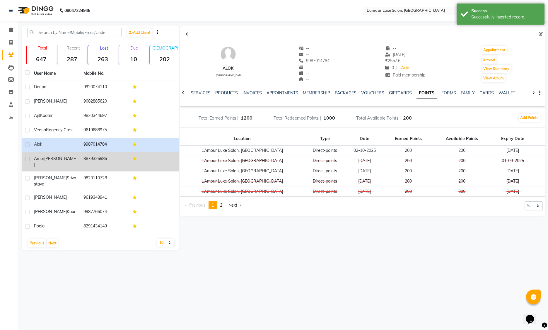
click at [105, 160] on td "8879326986" at bounding box center [104, 161] width 49 height 19
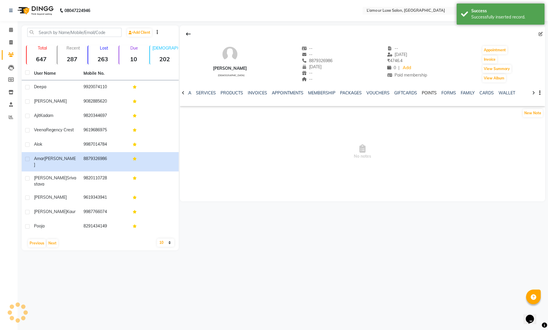
click at [422, 91] on link "POINTS" at bounding box center [429, 92] width 15 height 5
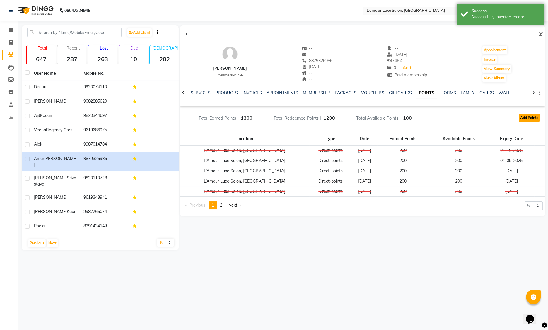
click at [528, 119] on button "Add Points" at bounding box center [529, 118] width 21 height 8
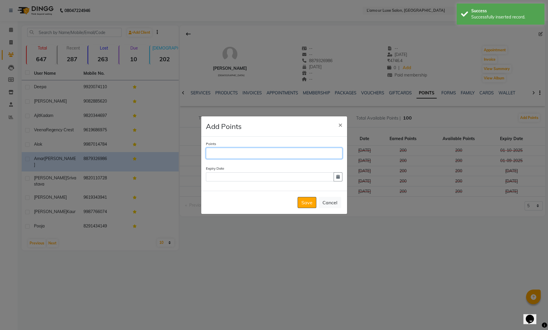
click at [327, 152] on input "Points" at bounding box center [274, 153] width 136 height 11
type input "200"
click at [338, 174] on button "button" at bounding box center [338, 176] width 9 height 9
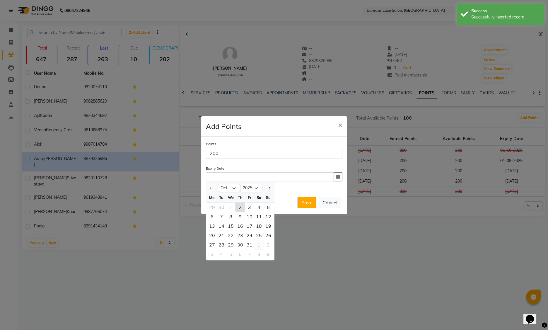
click at [258, 245] on div "1" at bounding box center [258, 244] width 9 height 9
type input "01-11-2025"
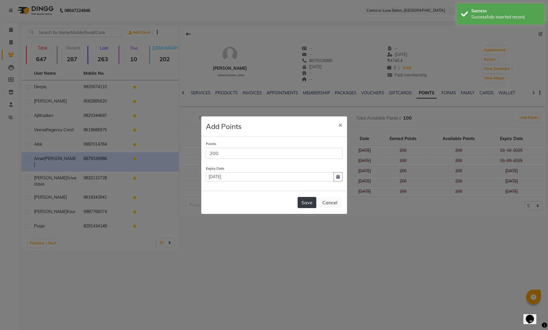
click at [305, 203] on button "Save" at bounding box center [307, 202] width 19 height 11
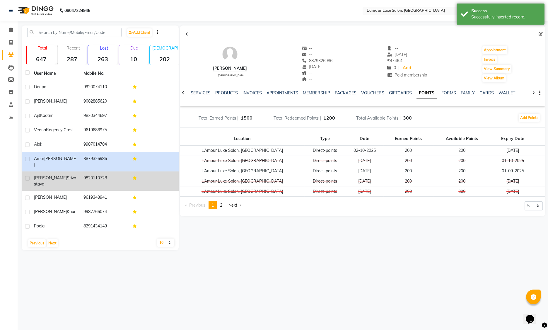
click at [108, 171] on td "9820110728" at bounding box center [104, 180] width 49 height 19
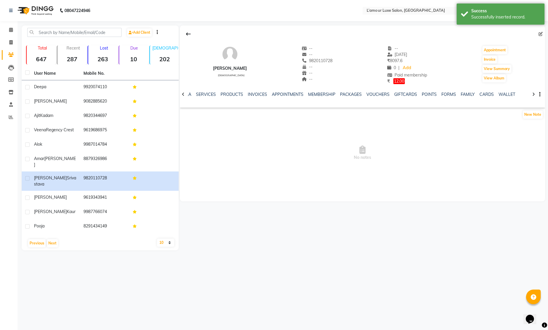
click at [426, 91] on div "NOTES FORMULA SERVICES PRODUCTS INVOICES APPOINTMENTS MEMBERSHIP PACKAGES VOUCH…" at bounding box center [362, 94] width 365 height 20
click at [428, 94] on link "POINTS" at bounding box center [429, 94] width 15 height 5
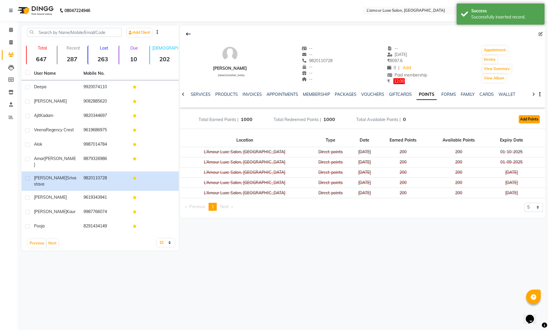
click at [532, 119] on button "Add Points" at bounding box center [529, 119] width 21 height 8
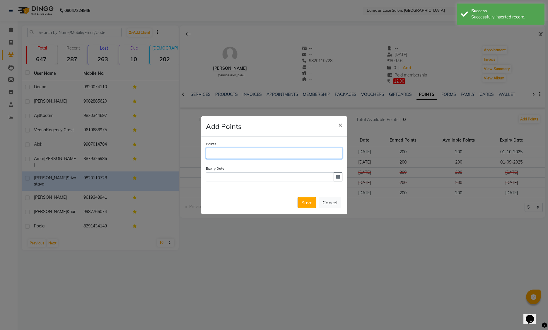
click at [326, 153] on input "Points" at bounding box center [274, 153] width 136 height 11
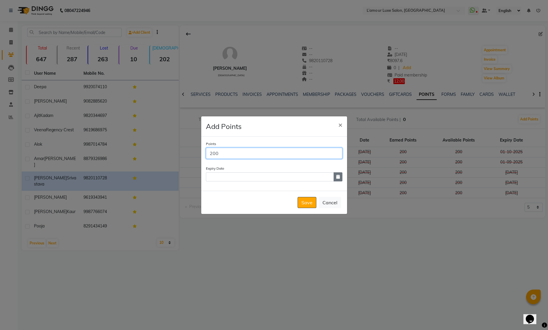
type input "200"
click at [336, 176] on icon "button" at bounding box center [338, 177] width 4 height 4
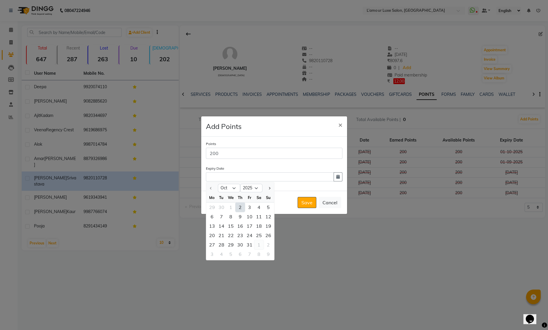
click at [257, 242] on div "1" at bounding box center [258, 244] width 9 height 9
type input "01-11-2025"
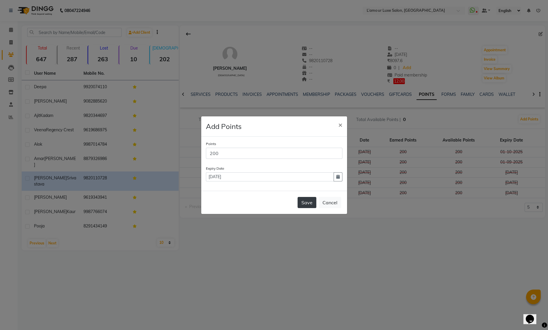
click at [303, 205] on button "Save" at bounding box center [307, 202] width 19 height 11
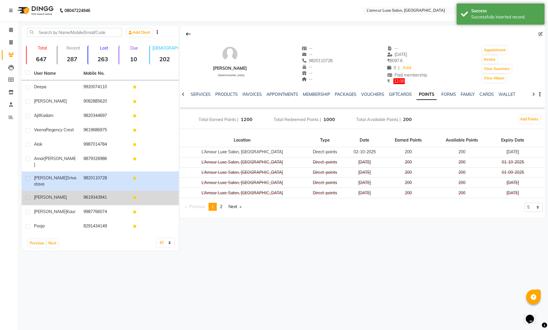
click at [150, 191] on td at bounding box center [153, 198] width 49 height 14
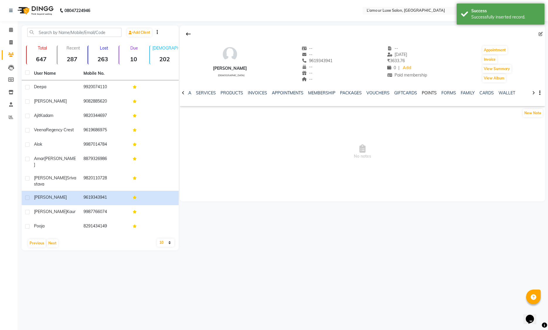
click at [423, 92] on link "POINTS" at bounding box center [429, 92] width 15 height 5
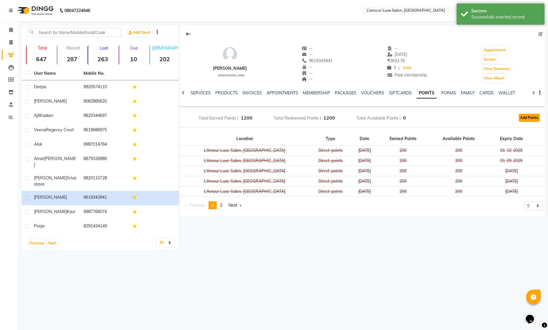
click at [520, 119] on button "Add Points" at bounding box center [529, 118] width 21 height 8
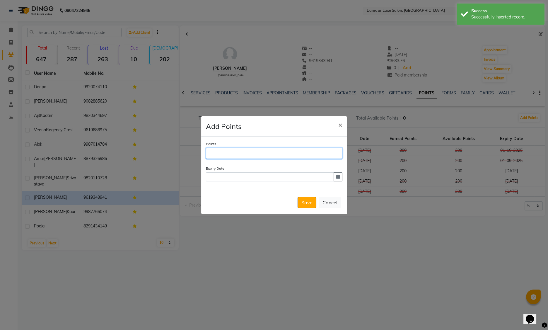
click at [289, 153] on input "Points" at bounding box center [274, 153] width 136 height 11
type input "200"
click at [336, 181] on button "button" at bounding box center [338, 176] width 9 height 9
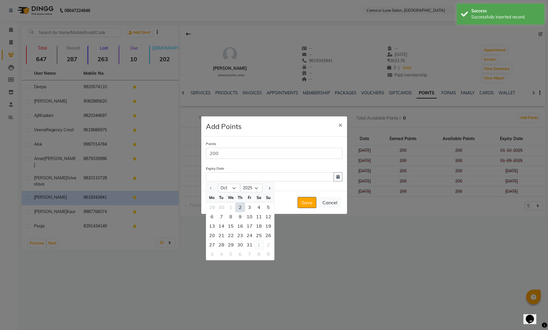
click at [259, 244] on div "1" at bounding box center [258, 244] width 9 height 9
type input "01-11-2025"
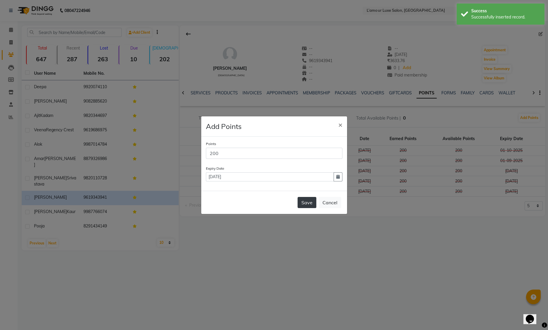
click at [311, 202] on button "Save" at bounding box center [307, 202] width 19 height 11
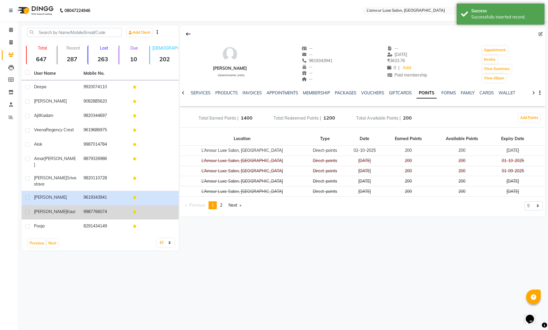
click at [110, 205] on td "9987766074" at bounding box center [104, 212] width 49 height 14
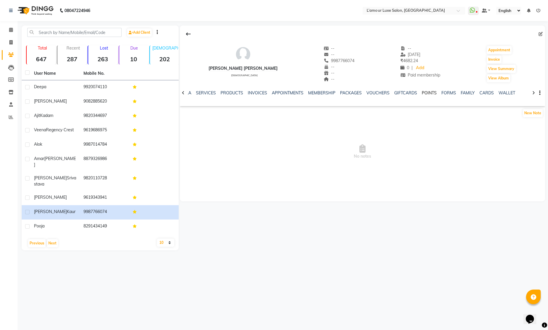
click at [428, 93] on link "POINTS" at bounding box center [429, 92] width 15 height 5
click at [524, 119] on button "Add Points" at bounding box center [529, 118] width 21 height 8
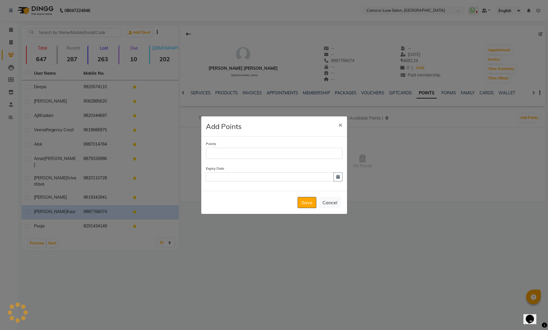
click at [223, 146] on div "Points" at bounding box center [274, 151] width 136 height 20
click at [225, 148] on input "Points" at bounding box center [274, 153] width 136 height 11
type input "0"
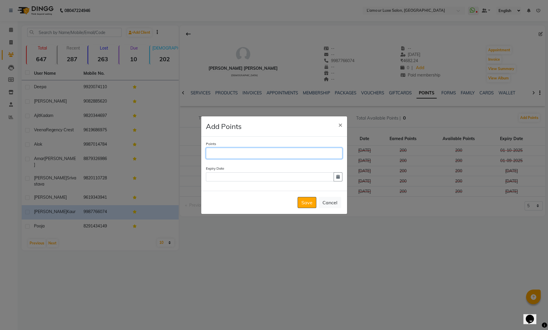
type input "0"
type input "200"
click at [342, 177] on div "Points 200 Expiry Date" at bounding box center [274, 163] width 146 height 54
click at [341, 174] on button "button" at bounding box center [338, 176] width 9 height 9
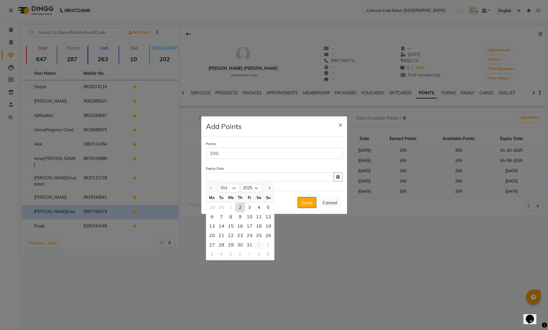
click at [259, 245] on div "1" at bounding box center [258, 244] width 9 height 9
type input "01-11-2025"
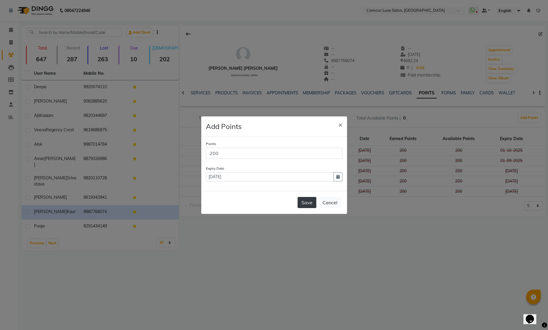
click at [305, 200] on button "Save" at bounding box center [307, 202] width 19 height 11
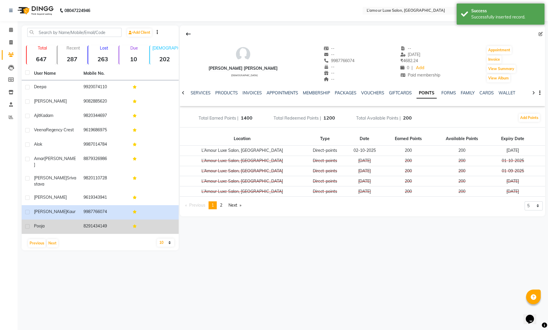
click at [105, 219] on td "8291434149" at bounding box center [104, 226] width 49 height 14
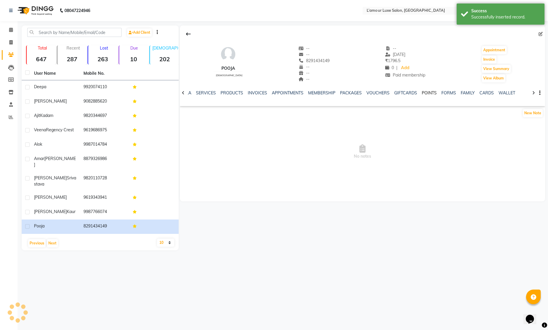
click at [424, 93] on link "POINTS" at bounding box center [429, 92] width 15 height 5
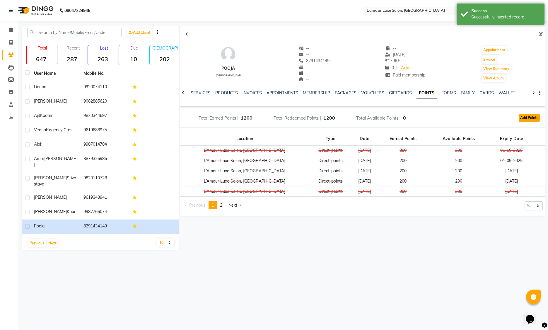
click at [535, 117] on button "Add Points" at bounding box center [529, 118] width 21 height 8
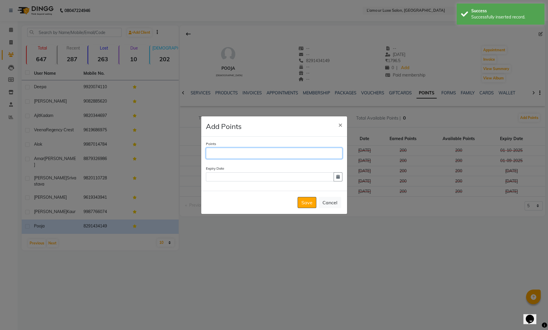
click at [276, 156] on input "Points" at bounding box center [274, 153] width 136 height 11
type input "200"
click at [338, 174] on button "button" at bounding box center [338, 176] width 9 height 9
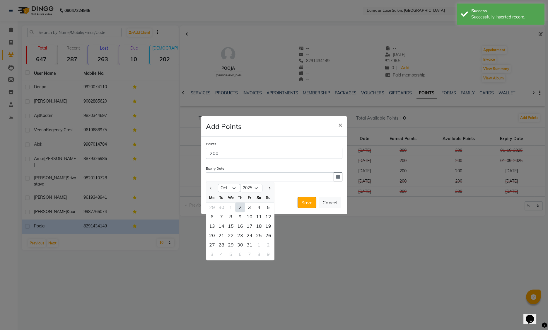
click at [261, 244] on div "1" at bounding box center [258, 244] width 9 height 9
type input "01-11-2025"
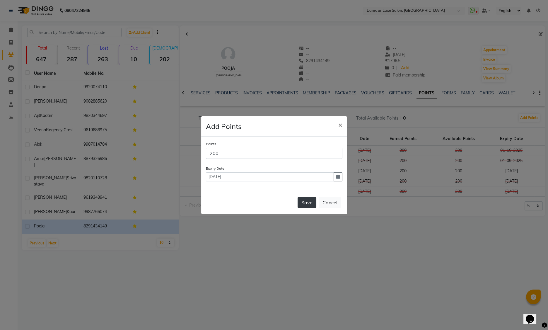
click at [307, 201] on button "Save" at bounding box center [307, 202] width 19 height 11
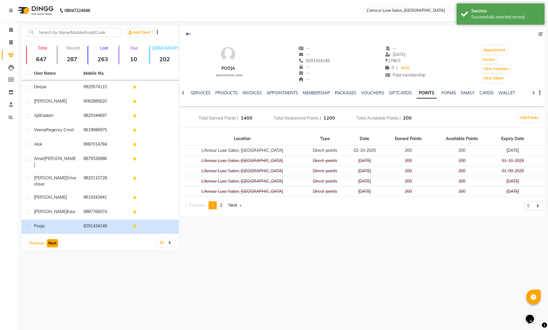
click at [54, 239] on button "Next" at bounding box center [52, 243] width 11 height 8
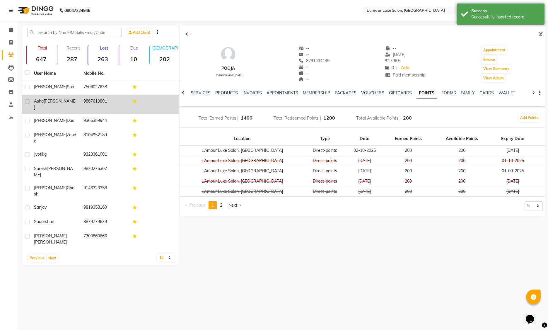
click at [48, 104] on div "Asha Maheshwari" at bounding box center [55, 104] width 42 height 12
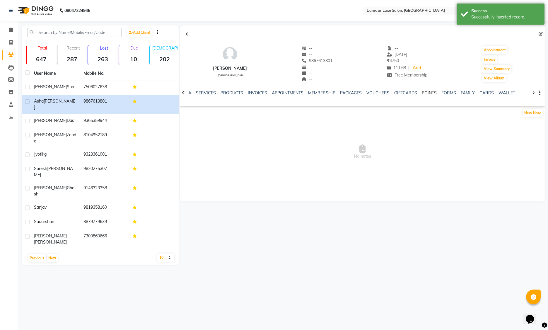
click at [429, 91] on link "POINTS" at bounding box center [429, 92] width 15 height 5
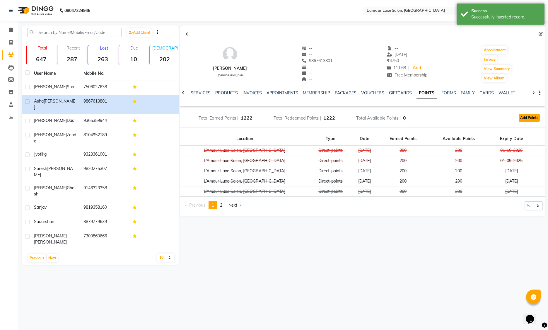
click at [520, 119] on button "Add Points" at bounding box center [529, 118] width 21 height 8
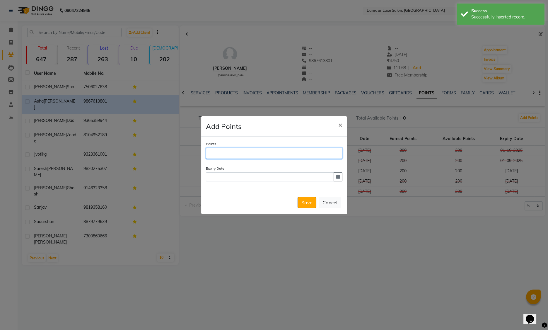
drag, startPoint x: 329, startPoint y: 160, endPoint x: 325, endPoint y: 157, distance: 5.4
click at [328, 159] on div "Points" at bounding box center [274, 151] width 136 height 20
click at [324, 157] on input "Points" at bounding box center [274, 153] width 136 height 11
type input "200"
click at [338, 175] on icon "button" at bounding box center [338, 177] width 4 height 4
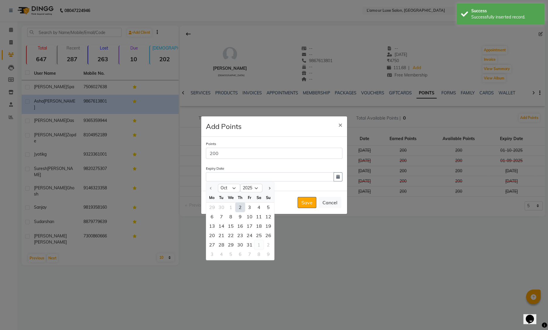
click at [258, 243] on div "1" at bounding box center [258, 244] width 9 height 9
type input "01-11-2025"
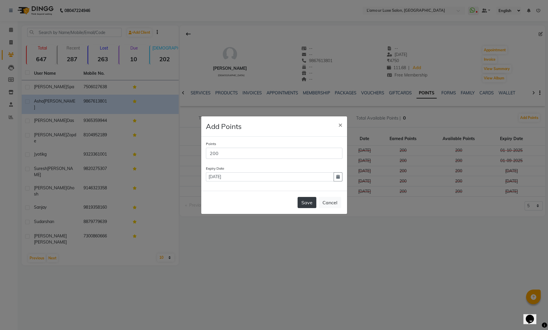
click at [307, 202] on button "Save" at bounding box center [307, 202] width 19 height 11
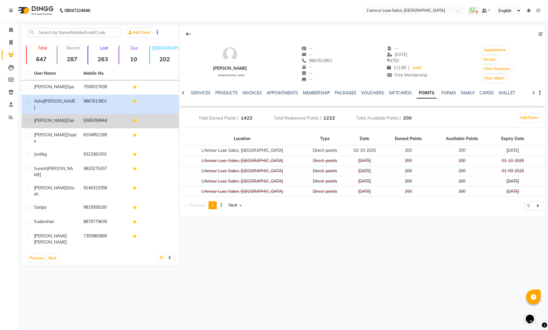
click at [43, 118] on span "Kakoli" at bounding box center [50, 120] width 33 height 5
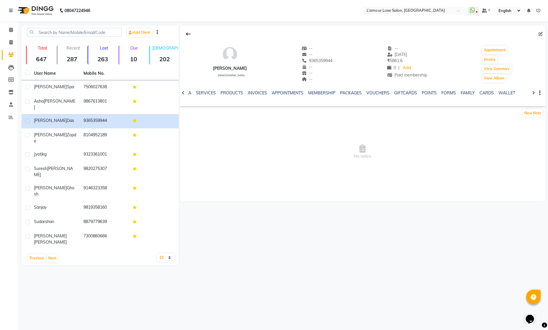
click at [429, 88] on div "NOTES FORMULA SERVICES PRODUCTS INVOICES APPOINTMENTS MEMBERSHIP PACKAGES VOUCH…" at bounding box center [362, 93] width 365 height 20
click at [428, 92] on link "POINTS" at bounding box center [429, 92] width 15 height 5
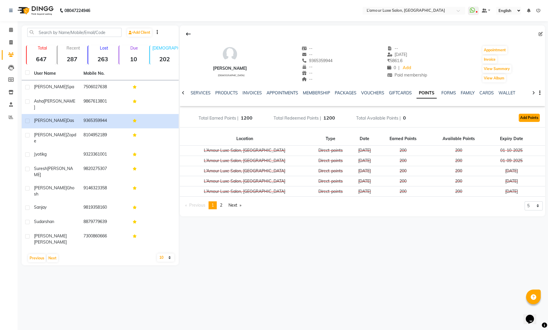
click at [526, 119] on button "Add Points" at bounding box center [529, 118] width 21 height 8
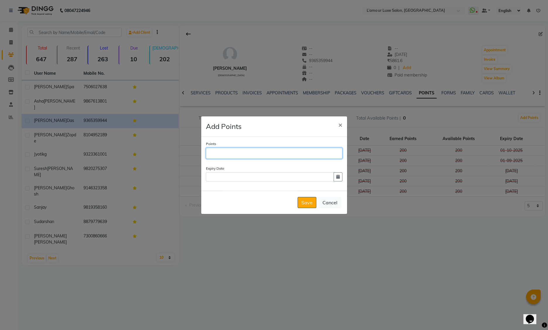
click at [302, 156] on input "Points" at bounding box center [274, 153] width 136 height 11
type input "200"
click at [339, 177] on icon "button" at bounding box center [338, 177] width 4 height 4
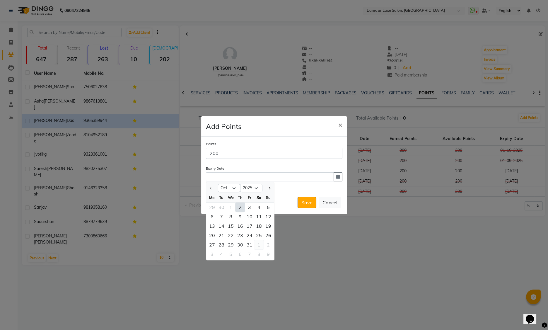
click at [261, 245] on div "1" at bounding box center [258, 244] width 9 height 9
type input "01-11-2025"
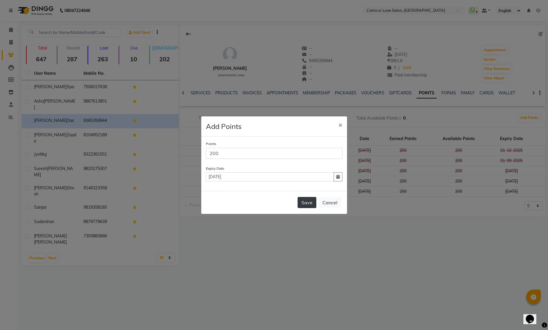
click at [303, 201] on button "Save" at bounding box center [307, 202] width 19 height 11
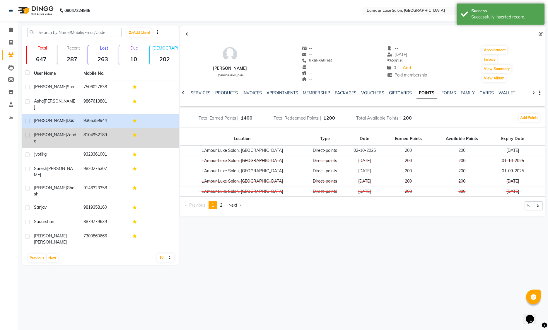
click at [80, 130] on td "8104952189" at bounding box center [104, 137] width 49 height 19
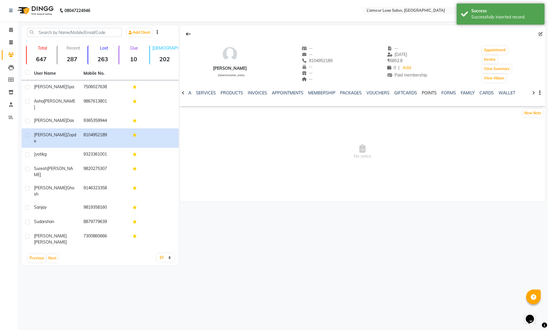
click at [428, 93] on link "POINTS" at bounding box center [429, 92] width 15 height 5
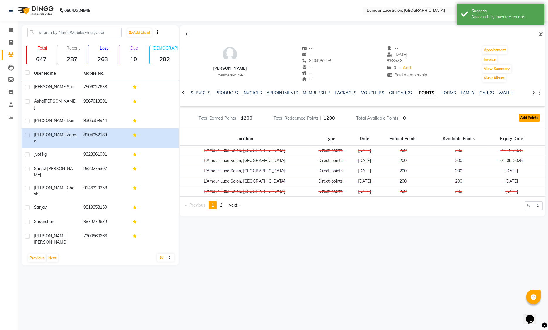
click at [529, 118] on button "Add Points" at bounding box center [529, 118] width 21 height 8
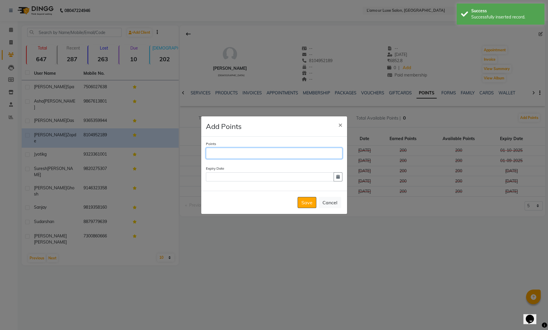
click at [227, 155] on input "Points" at bounding box center [274, 153] width 136 height 11
type input "200"
click at [338, 178] on icon "button" at bounding box center [338, 177] width 4 height 4
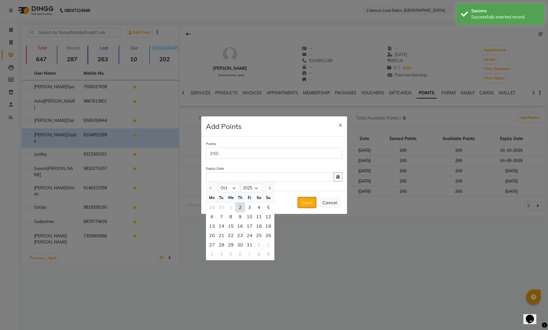
click at [259, 244] on div "1" at bounding box center [258, 244] width 9 height 9
type input "01-11-2025"
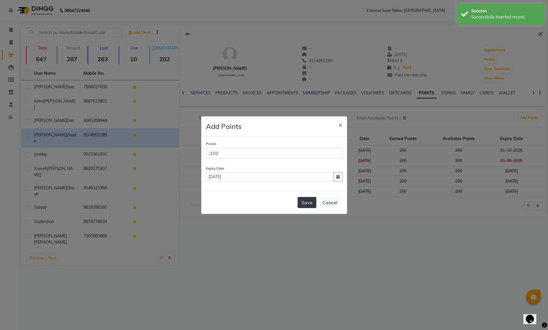
click at [310, 204] on button "Save" at bounding box center [307, 202] width 19 height 11
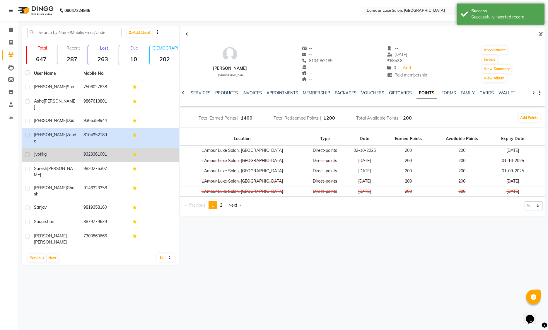
click at [116, 148] on td "9323361001" at bounding box center [104, 155] width 49 height 14
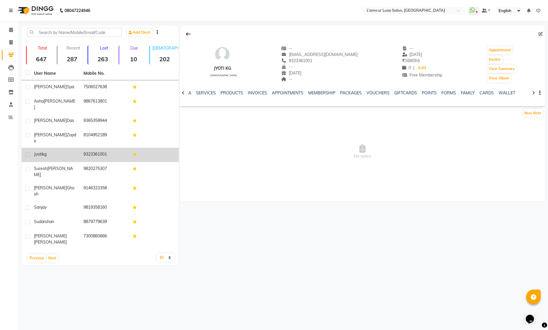
click at [138, 148] on td at bounding box center [153, 155] width 49 height 14
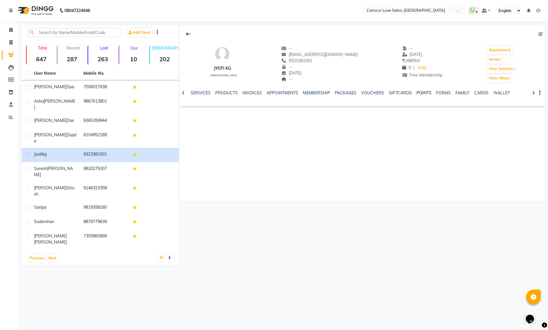
click at [420, 94] on link "POINTS" at bounding box center [423, 92] width 15 height 5
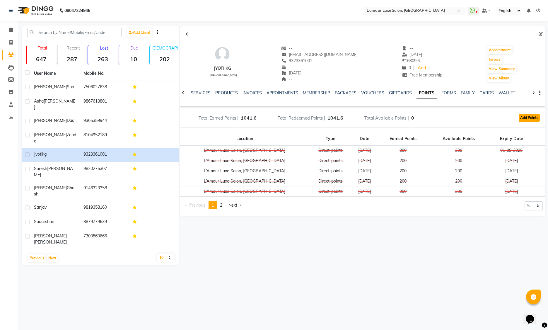
click at [529, 117] on button "Add Points" at bounding box center [529, 118] width 21 height 8
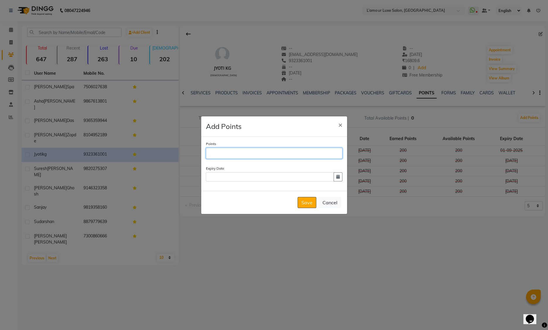
click at [281, 152] on input "Points" at bounding box center [274, 153] width 136 height 11
type input "200"
click at [340, 177] on button "button" at bounding box center [338, 176] width 9 height 9
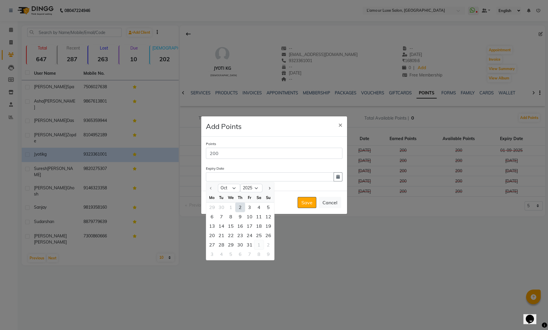
click at [259, 245] on div "1" at bounding box center [258, 244] width 9 height 9
type input "01-11-2025"
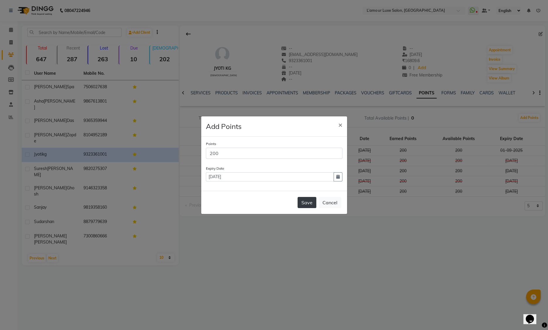
click at [311, 204] on button "Save" at bounding box center [307, 202] width 19 height 11
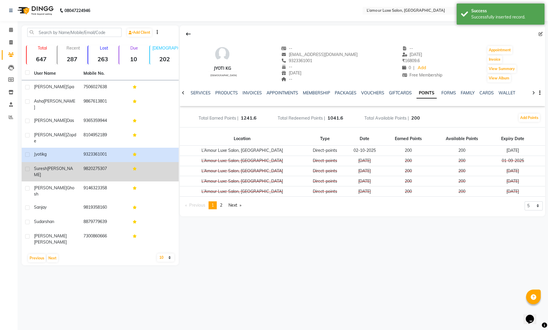
click at [75, 165] on div "Suresh Patel" at bounding box center [55, 171] width 42 height 12
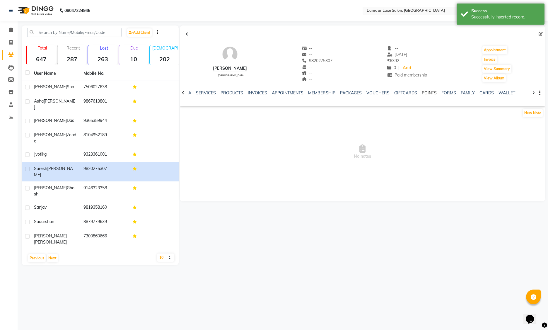
click at [422, 94] on link "POINTS" at bounding box center [429, 92] width 15 height 5
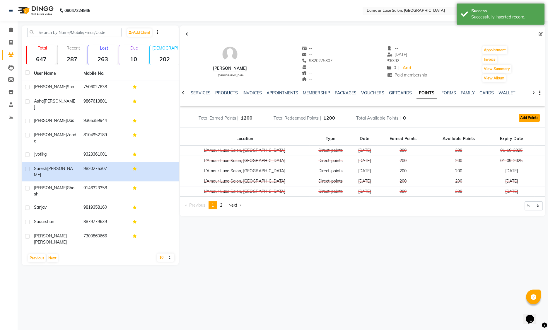
click at [530, 116] on button "Add Points" at bounding box center [529, 118] width 21 height 8
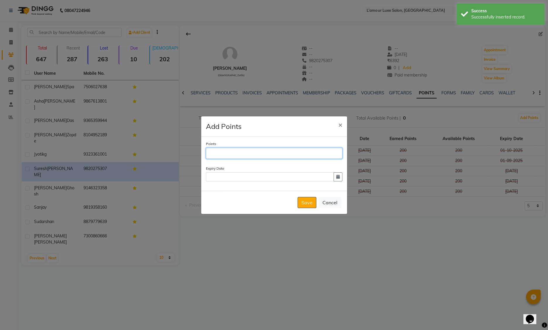
click at [284, 155] on input "Points" at bounding box center [274, 153] width 136 height 11
type input "200"
click at [339, 177] on button "button" at bounding box center [338, 176] width 9 height 9
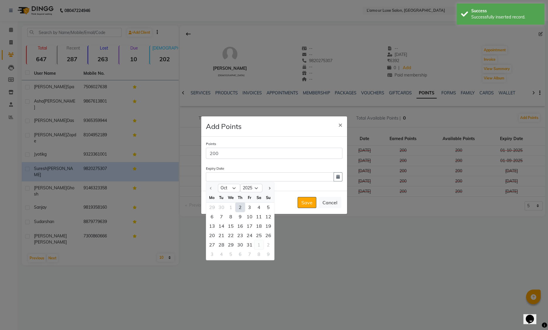
click at [259, 247] on div "1" at bounding box center [258, 244] width 9 height 9
type input "01-11-2025"
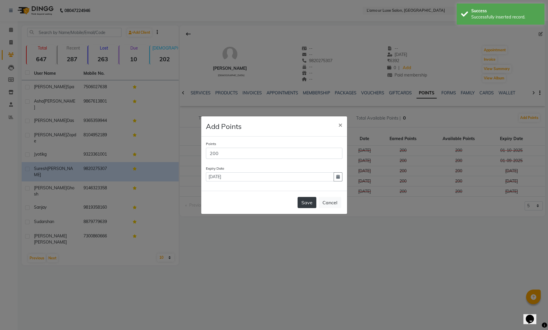
click at [300, 203] on button "Save" at bounding box center [307, 202] width 19 height 11
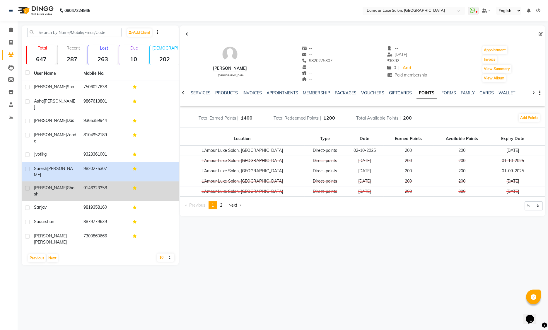
click at [118, 181] on td "9146323358" at bounding box center [104, 190] width 49 height 19
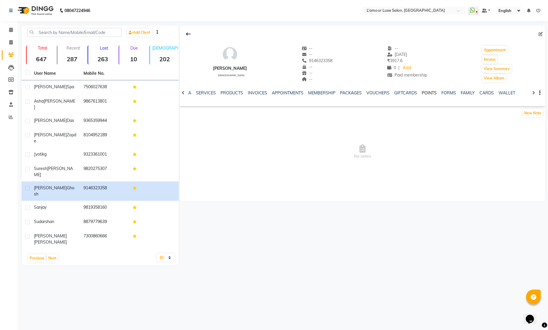
click at [426, 93] on link "POINTS" at bounding box center [429, 92] width 15 height 5
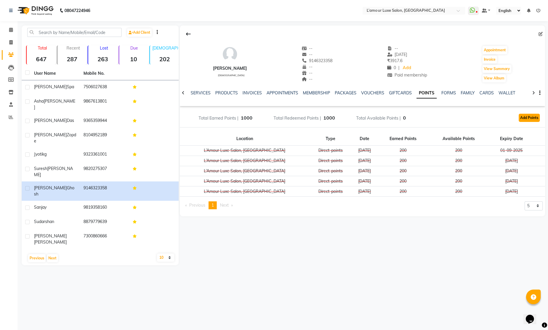
click at [535, 119] on button "Add Points" at bounding box center [529, 118] width 21 height 8
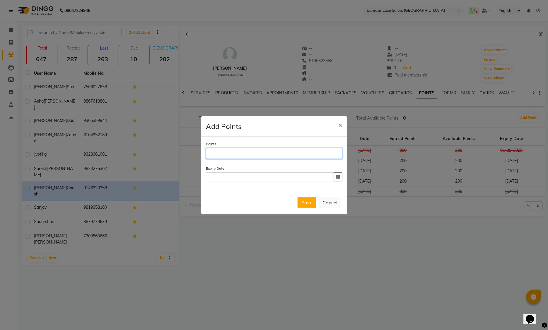
click at [304, 154] on input "Points" at bounding box center [274, 153] width 136 height 11
type input "200"
click at [338, 176] on icon "button" at bounding box center [338, 177] width 4 height 4
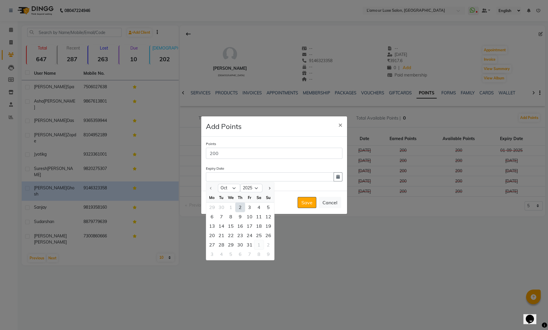
click at [260, 243] on div "1" at bounding box center [258, 244] width 9 height 9
type input "01-11-2025"
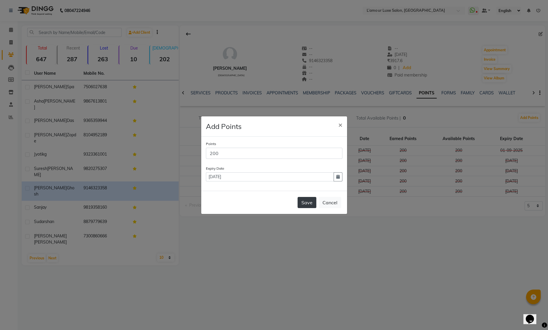
click at [306, 199] on button "Save" at bounding box center [307, 202] width 19 height 11
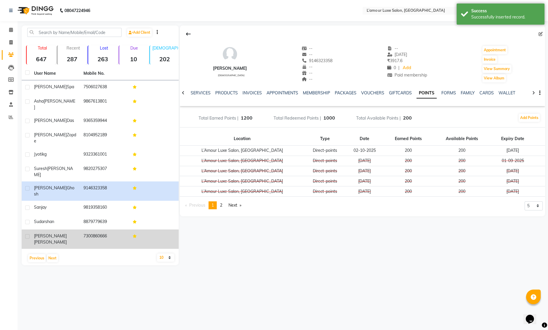
click at [50, 239] on span "Anand" at bounding box center [50, 241] width 33 height 5
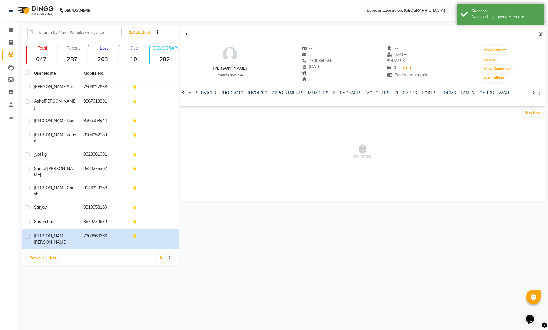
click at [424, 93] on link "POINTS" at bounding box center [429, 92] width 15 height 5
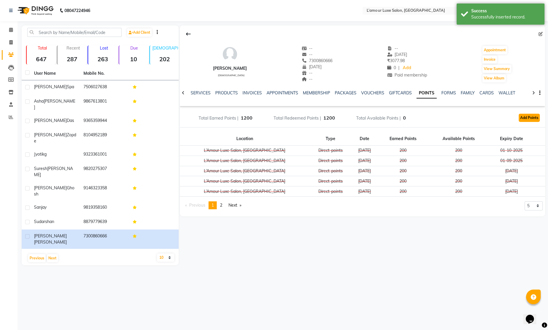
click at [521, 119] on button "Add Points" at bounding box center [529, 118] width 21 height 8
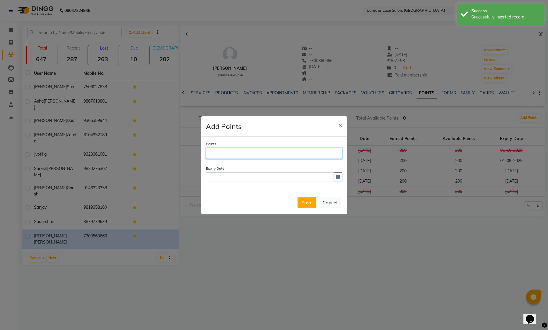
click at [235, 154] on input "Points" at bounding box center [274, 153] width 136 height 11
type input "200"
click at [337, 181] on button "button" at bounding box center [338, 176] width 9 height 9
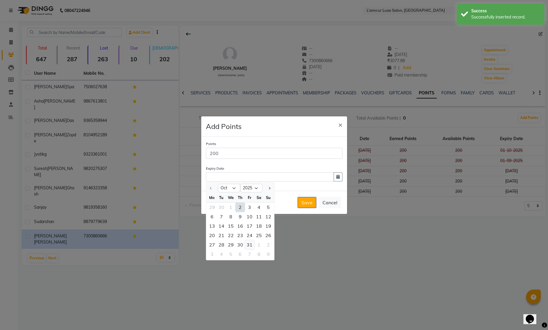
click at [251, 246] on div "31" at bounding box center [249, 244] width 9 height 9
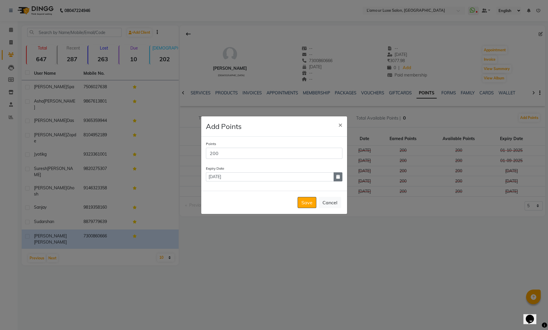
click at [339, 177] on icon "button" at bounding box center [338, 177] width 4 height 4
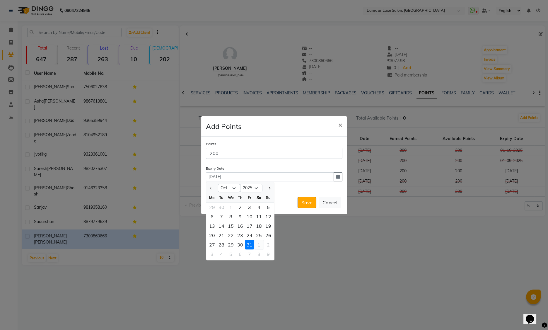
click at [259, 245] on div "1" at bounding box center [258, 244] width 9 height 9
type input "01-11-2025"
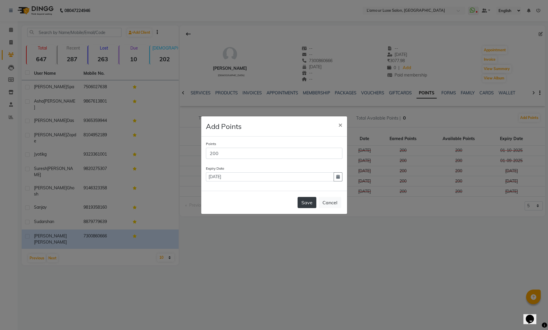
click at [306, 204] on button "Save" at bounding box center [307, 202] width 19 height 11
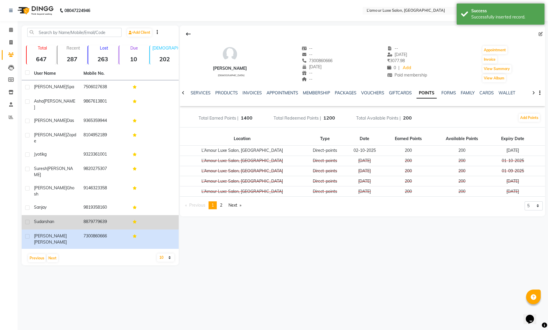
click at [69, 218] on div "Sudarshan" at bounding box center [55, 221] width 42 height 6
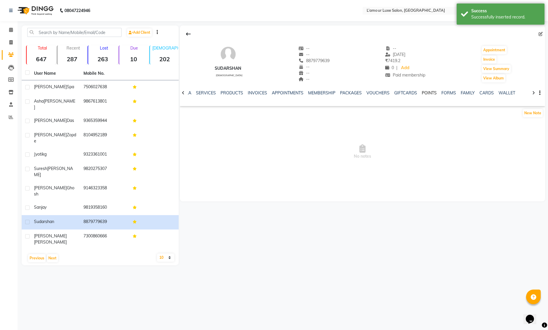
click at [424, 90] on link "POINTS" at bounding box center [429, 92] width 15 height 5
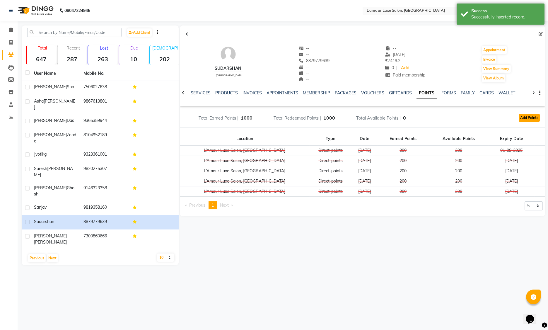
click at [520, 117] on button "Add Points" at bounding box center [529, 118] width 21 height 8
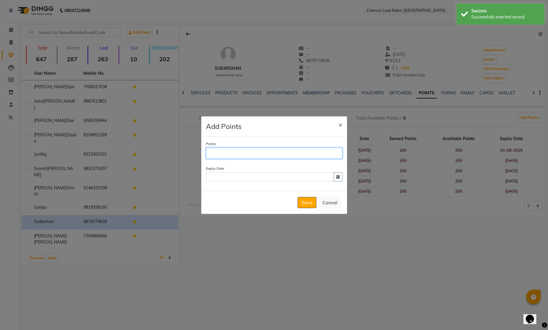
click at [285, 157] on input "Points" at bounding box center [274, 153] width 136 height 11
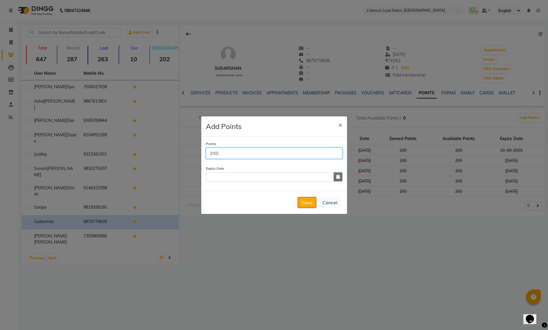
type input "200"
click at [337, 175] on icon "button" at bounding box center [338, 177] width 4 height 4
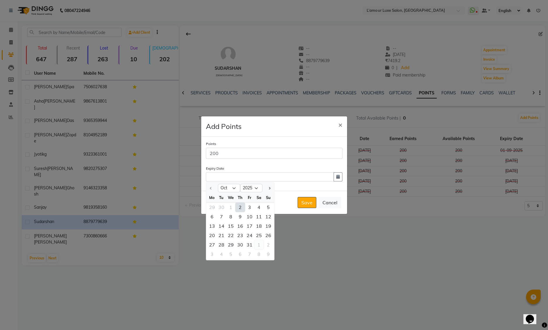
click at [259, 245] on div "1" at bounding box center [258, 244] width 9 height 9
type input "01-11-2025"
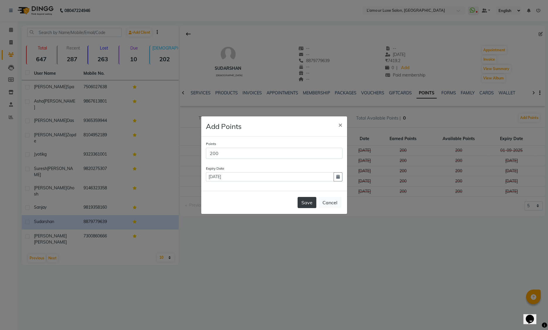
click at [307, 205] on button "Save" at bounding box center [307, 202] width 19 height 11
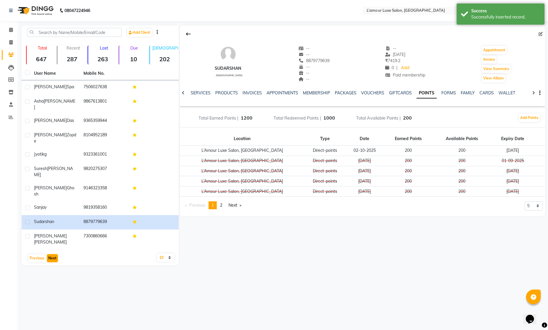
click at [53, 254] on button "Next" at bounding box center [52, 258] width 11 height 8
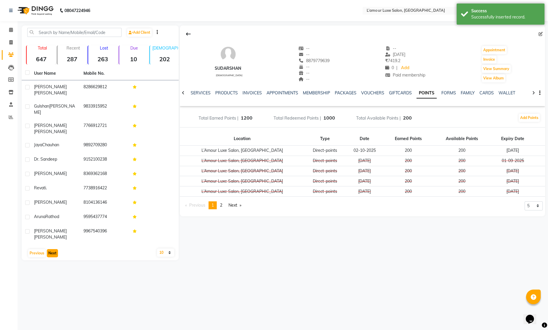
click at [55, 249] on button "Next" at bounding box center [52, 253] width 11 height 8
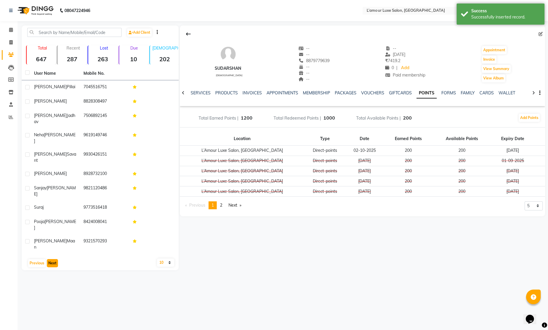
click at [55, 259] on button "Next" at bounding box center [52, 263] width 11 height 8
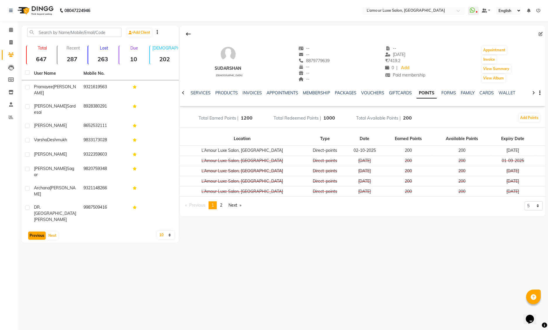
click at [42, 231] on button "Previous" at bounding box center [37, 235] width 18 height 8
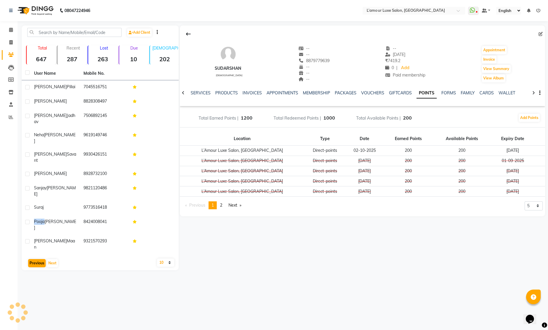
click at [42, 219] on span "Pooja" at bounding box center [39, 221] width 11 height 5
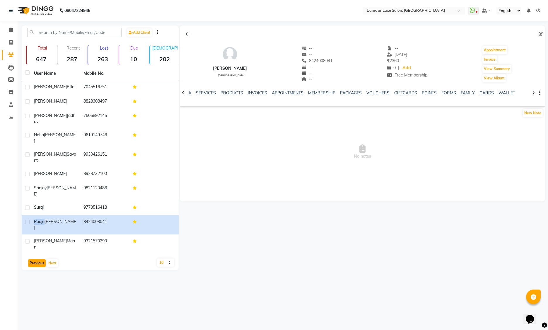
click at [39, 259] on button "Previous" at bounding box center [37, 263] width 18 height 8
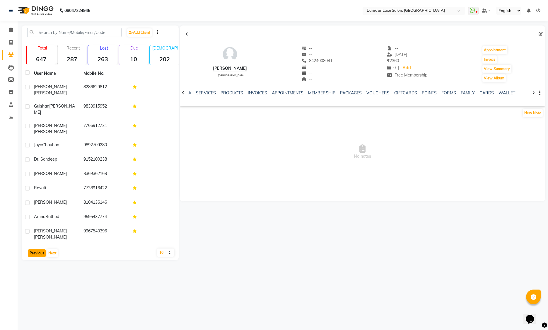
click at [39, 249] on button "Previous" at bounding box center [37, 253] width 18 height 8
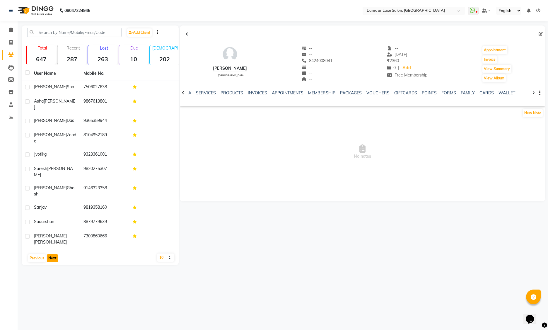
click at [54, 254] on button "Next" at bounding box center [52, 258] width 11 height 8
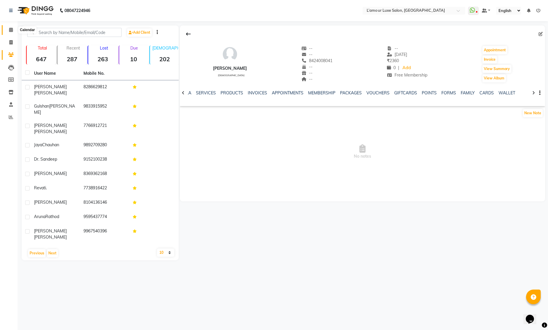
click at [11, 30] on icon at bounding box center [11, 30] width 4 height 4
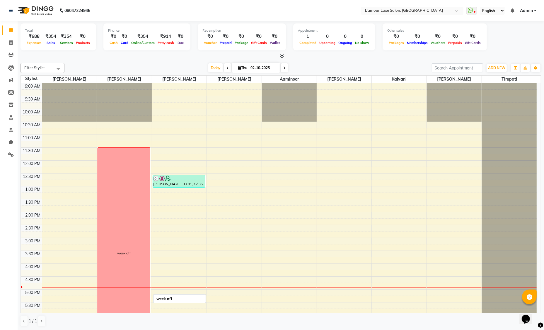
scroll to position [103, 0]
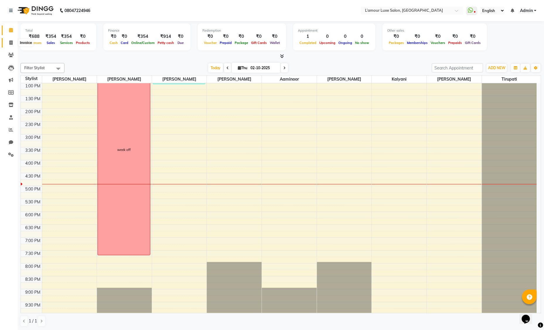
click at [10, 42] on icon at bounding box center [10, 42] width 3 height 4
select select "service"
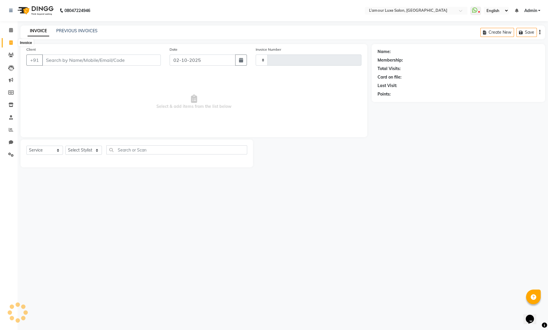
type input "1482"
select select "7325"
click at [77, 63] on input "Client" at bounding box center [101, 59] width 119 height 11
click at [9, 30] on icon at bounding box center [11, 30] width 4 height 4
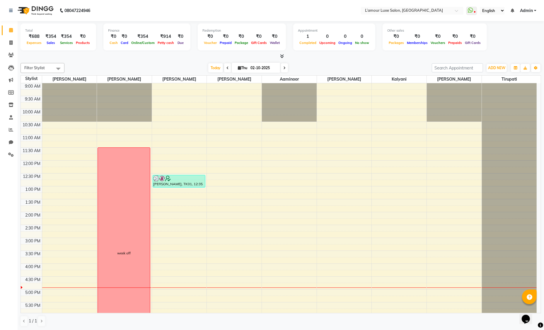
scroll to position [103, 0]
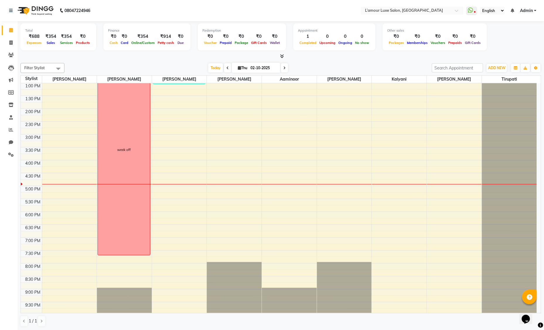
click at [323, 163] on div "9:00 AM 9:30 AM 10:00 AM 10:30 AM 11:00 AM 11:30 AM 12:00 PM 12:30 PM 1:00 PM 1…" at bounding box center [279, 147] width 516 height 335
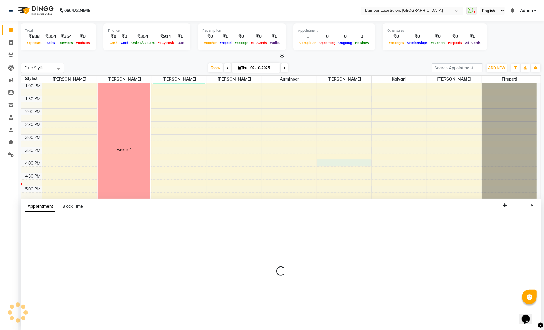
scroll to position [0, 0]
select select "63033"
select select "960"
select select "tentative"
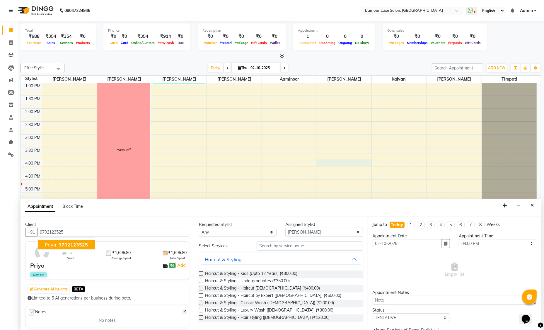
click at [60, 245] on span "9702123525" at bounding box center [73, 245] width 29 height 6
type input "9702123525"
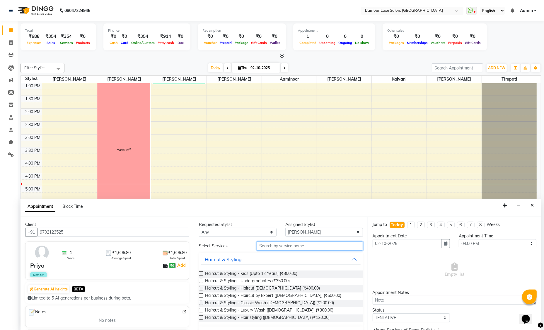
click at [276, 243] on input "text" at bounding box center [310, 245] width 106 height 9
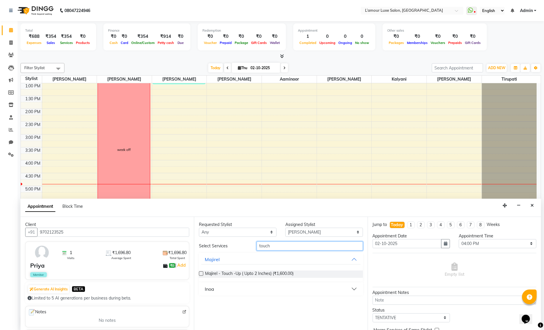
type input "touch"
click at [254, 287] on button "Inoa" at bounding box center [280, 288] width 159 height 11
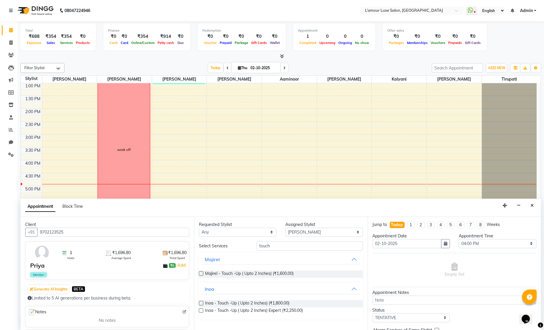
drag, startPoint x: 200, startPoint y: 302, endPoint x: 211, endPoint y: 299, distance: 10.9
click at [200, 302] on label at bounding box center [201, 303] width 4 height 4
click at [200, 302] on input "checkbox" at bounding box center [201, 304] width 4 height 4
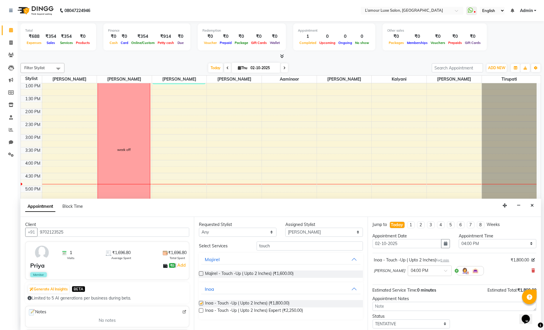
checkbox input "false"
click at [303, 232] on select "Select Aaminoor Anas Kalpesh Kalyani krutika Desai Rukshana khan Rupali Shoeb S…" at bounding box center [324, 232] width 78 height 9
select select "63822"
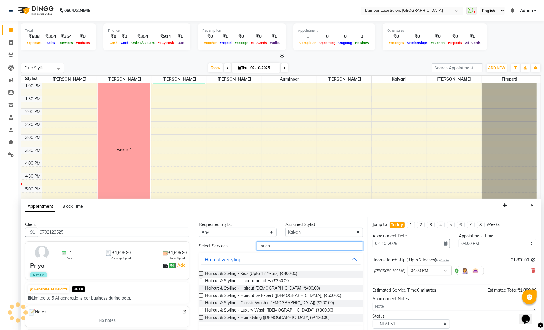
drag, startPoint x: 273, startPoint y: 246, endPoint x: 219, endPoint y: 245, distance: 54.5
click at [219, 245] on div "Select Services touch" at bounding box center [280, 245] width 172 height 9
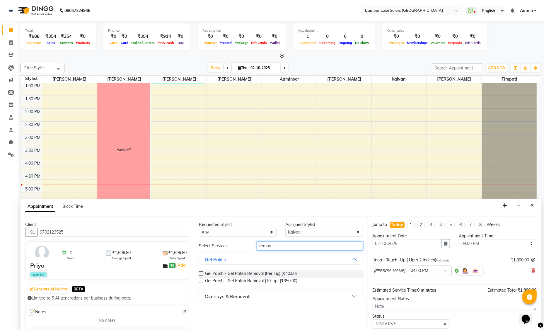
type input "remov"
click at [201, 281] on label at bounding box center [201, 280] width 4 height 4
click at [201, 281] on input "checkbox" at bounding box center [201, 281] width 4 height 4
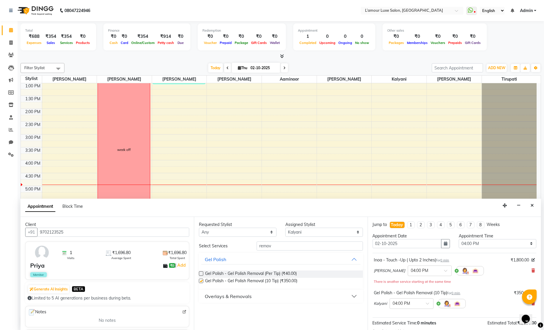
checkbox input "false"
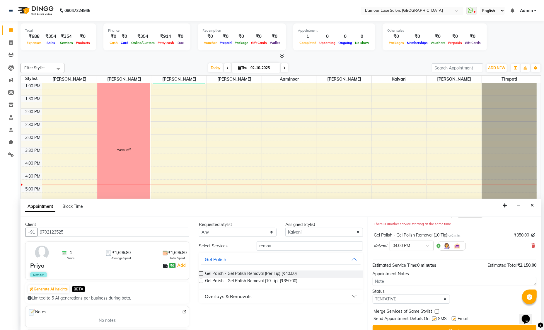
scroll to position [67, 0]
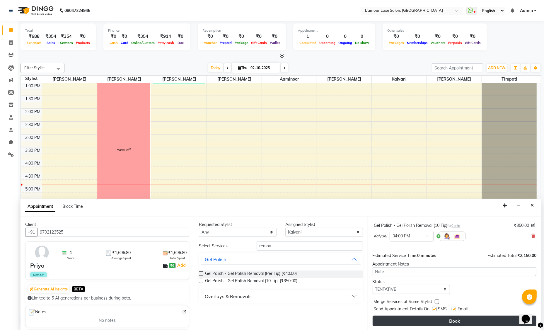
click at [438, 315] on button "Book" at bounding box center [455, 320] width 164 height 11
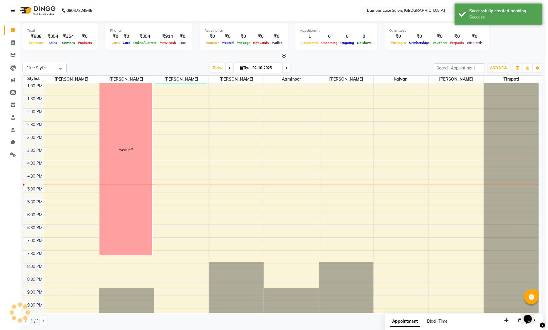
scroll to position [0, 0]
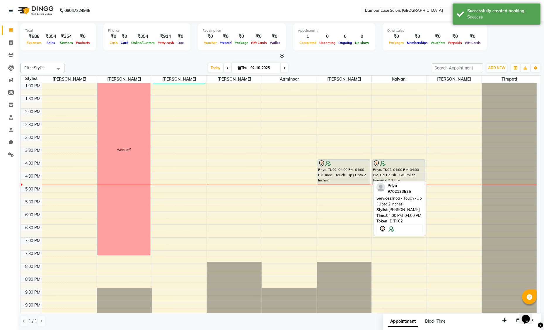
click at [348, 162] on div at bounding box center [344, 163] width 52 height 7
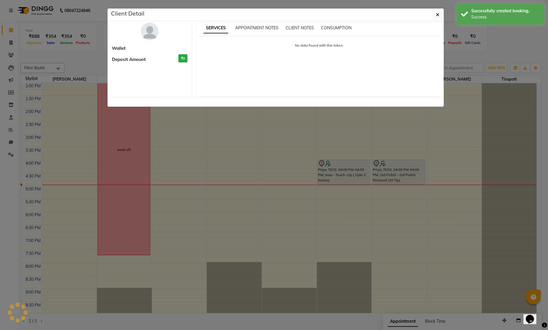
select select "7"
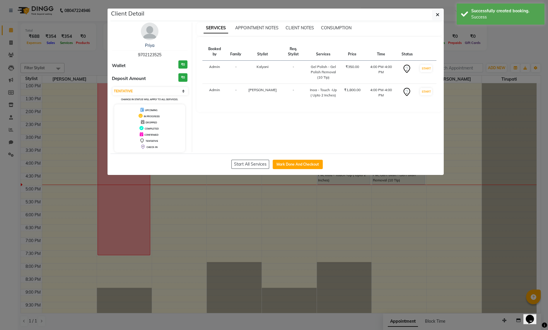
click at [293, 171] on div "Start All Services Mark Done And Checkout" at bounding box center [276, 163] width 333 height 21
click at [291, 165] on button "Mark Done And Checkout" at bounding box center [298, 164] width 50 height 9
select select "service"
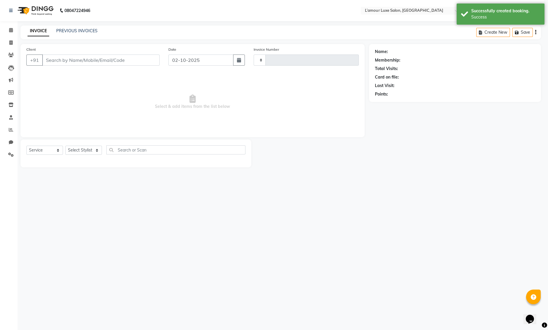
type input "1482"
select select "7325"
type input "9702123525"
select select "63822"
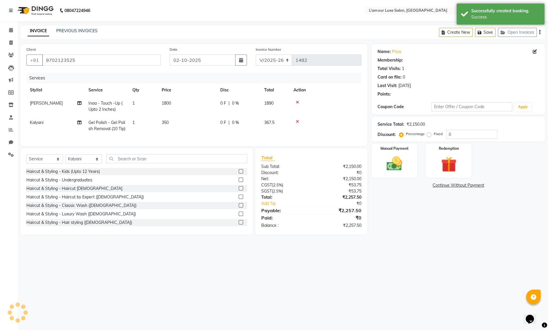
type input "20"
select select "2: Object"
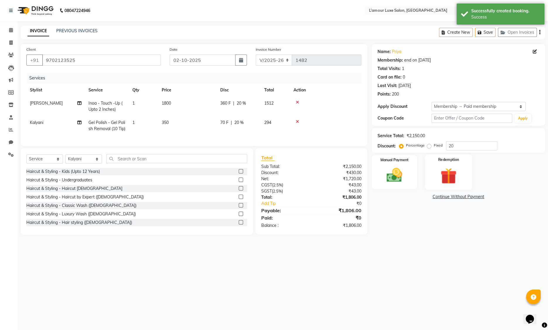
click at [445, 161] on label "Redemption" at bounding box center [448, 160] width 21 height 6
click at [493, 198] on span "Points" at bounding box center [493, 197] width 13 height 7
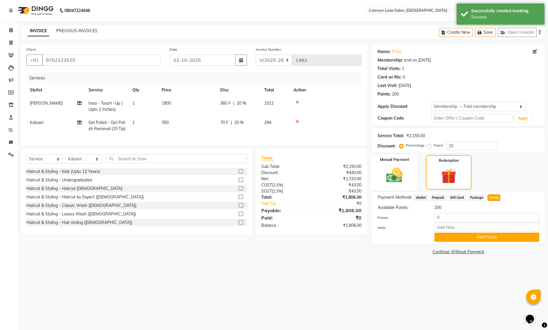
click at [403, 172] on img at bounding box center [394, 175] width 26 height 19
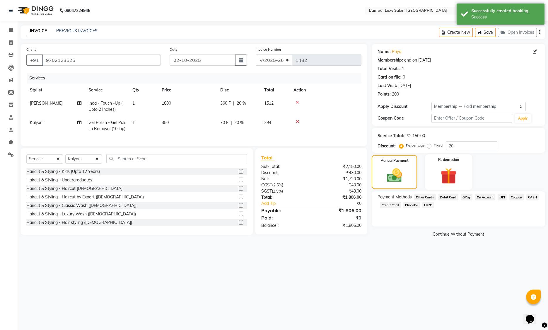
click at [457, 170] on img at bounding box center [448, 176] width 26 height 20
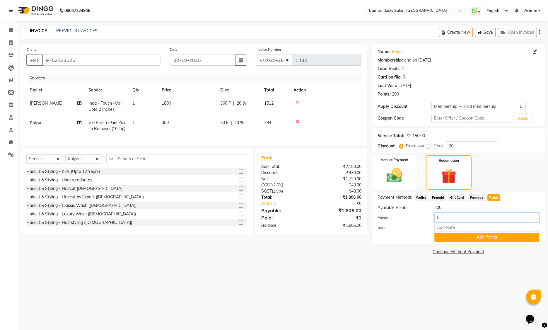
click at [438, 218] on input "0" at bounding box center [486, 217] width 105 height 9
type input "200"
click at [469, 234] on button "Add Points" at bounding box center [486, 237] width 105 height 9
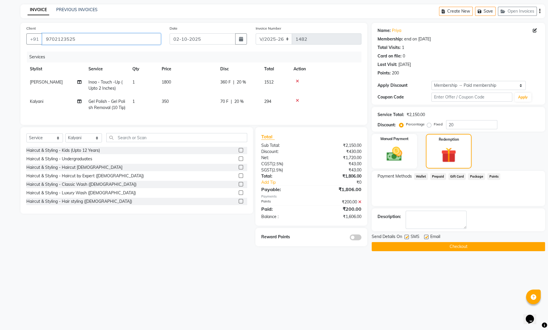
click at [62, 42] on input "9702123525" at bounding box center [101, 38] width 119 height 11
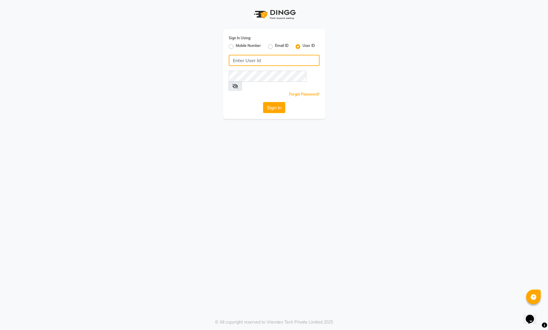
type input "9892162601"
click at [236, 46] on label "Mobile Number" at bounding box center [248, 46] width 25 height 7
click at [236, 46] on input "Mobile Number" at bounding box center [238, 45] width 4 height 4
radio input "true"
radio input "false"
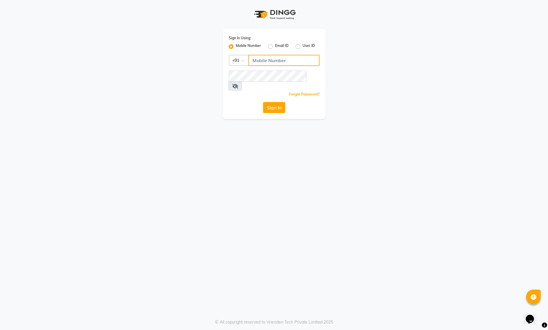
click at [277, 62] on input "Username" at bounding box center [283, 60] width 71 height 11
type input "9892162601"
click at [238, 84] on icon at bounding box center [235, 86] width 6 height 5
click at [177, 76] on div "Sign In Using: Mobile Number Email ID User ID Country Code × [PHONE_NUMBER] Rem…" at bounding box center [274, 59] width 334 height 119
click at [272, 102] on button "Sign In" at bounding box center [274, 107] width 22 height 11
